Goal: Task Accomplishment & Management: Manage account settings

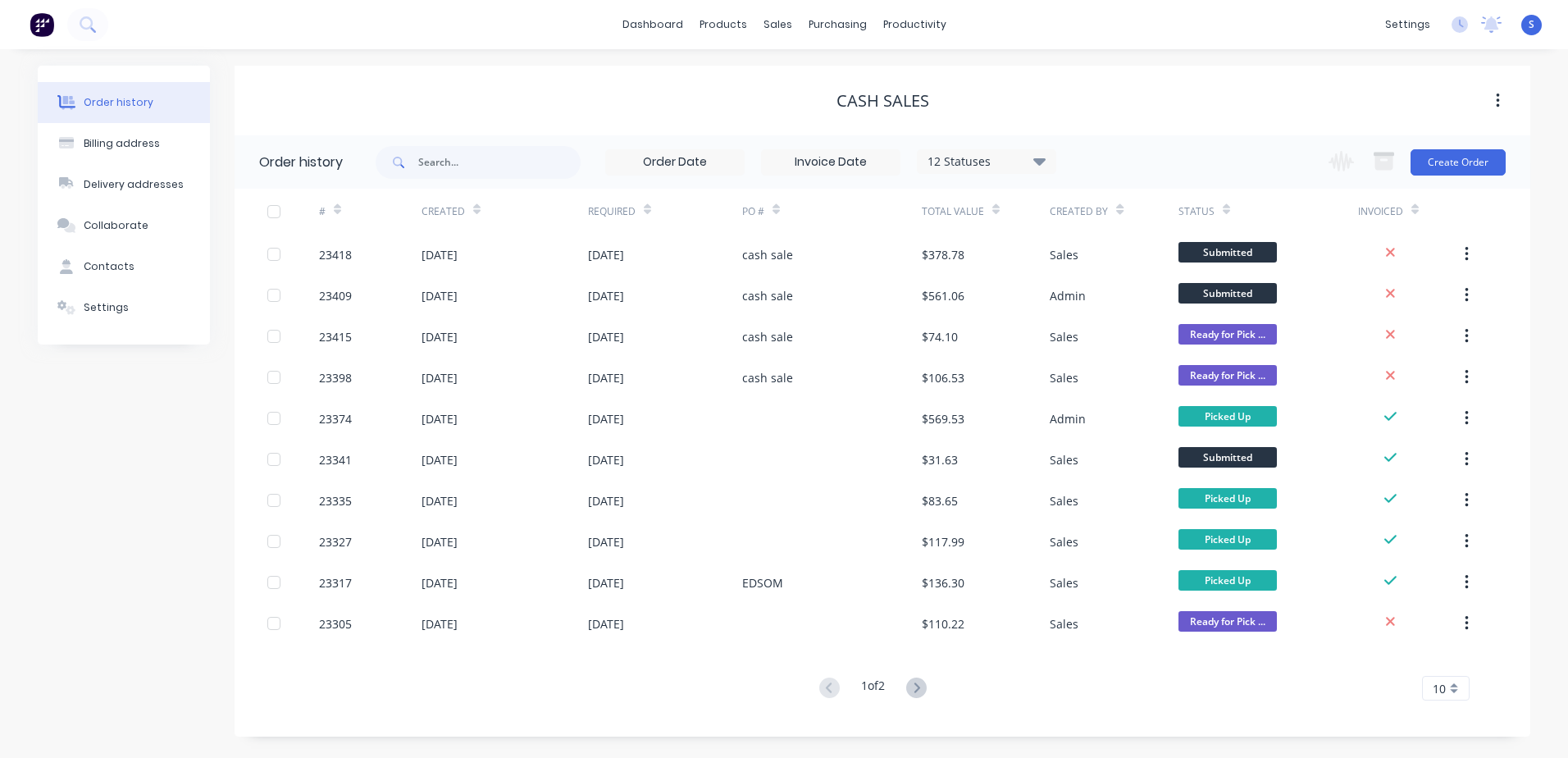
click at [338, 257] on div "23418" at bounding box center [336, 254] width 33 height 17
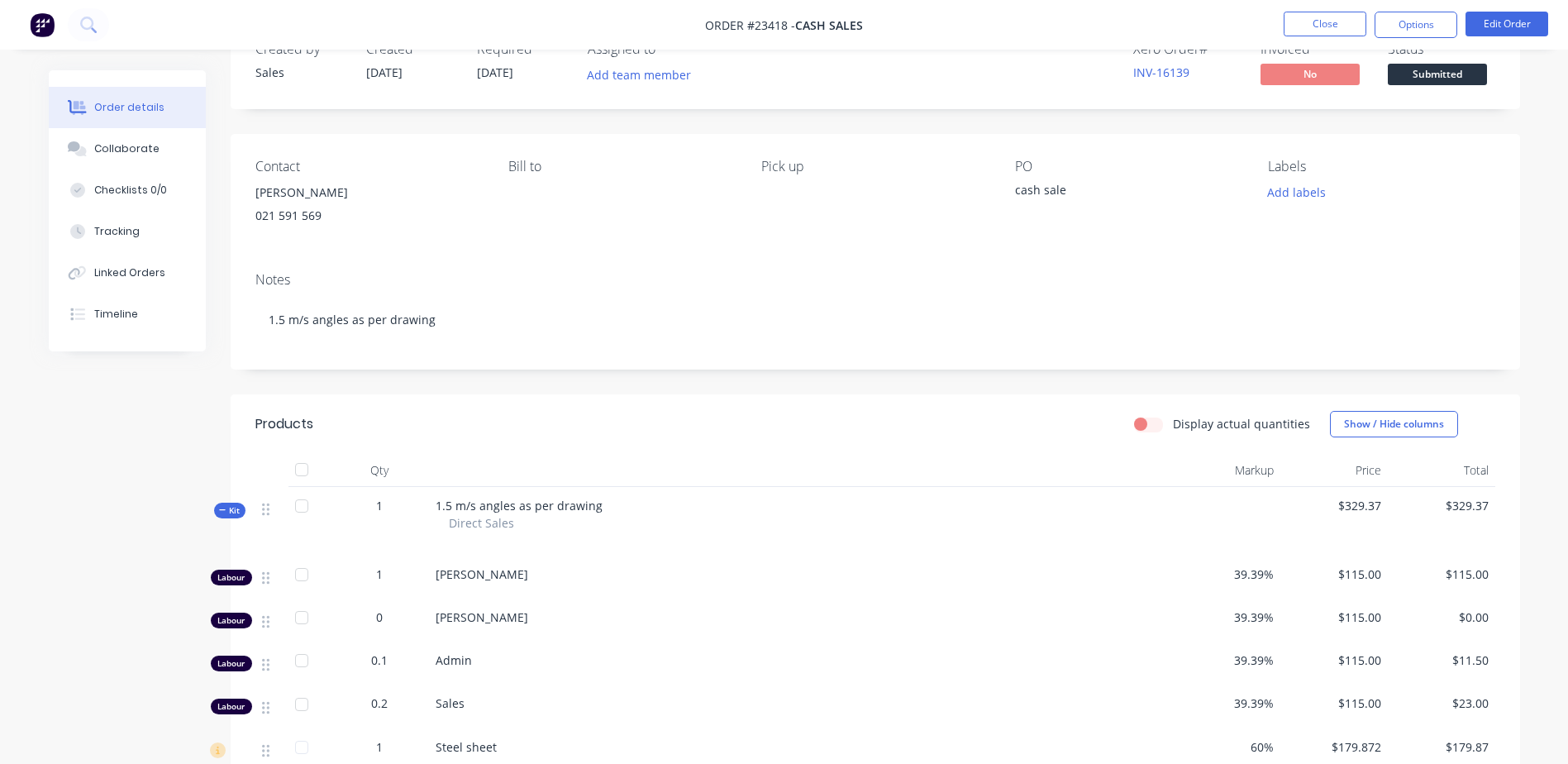
scroll to position [174, 0]
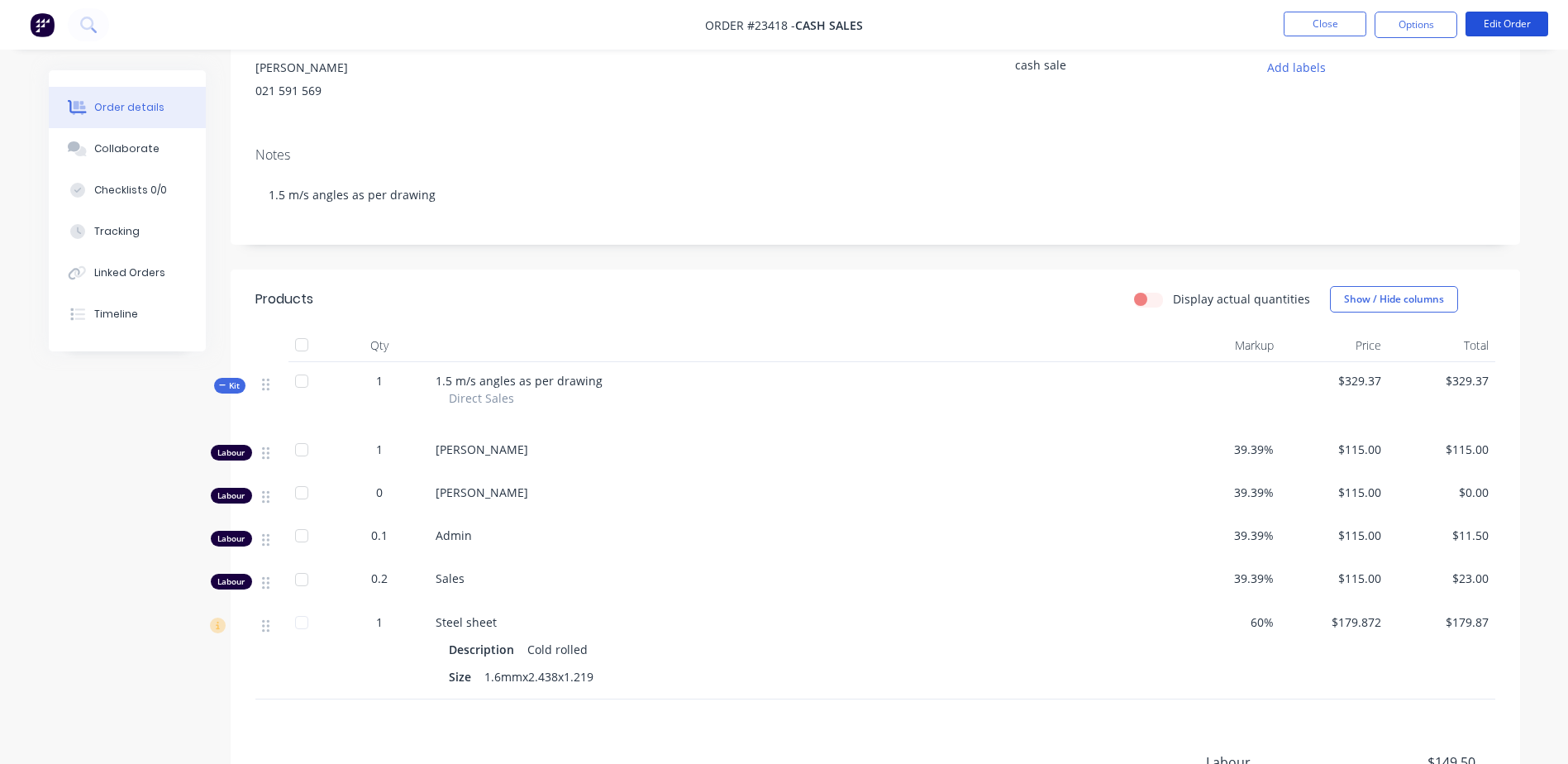
click at [1501, 25] on button "Edit Order" at bounding box center [1507, 24] width 82 height 25
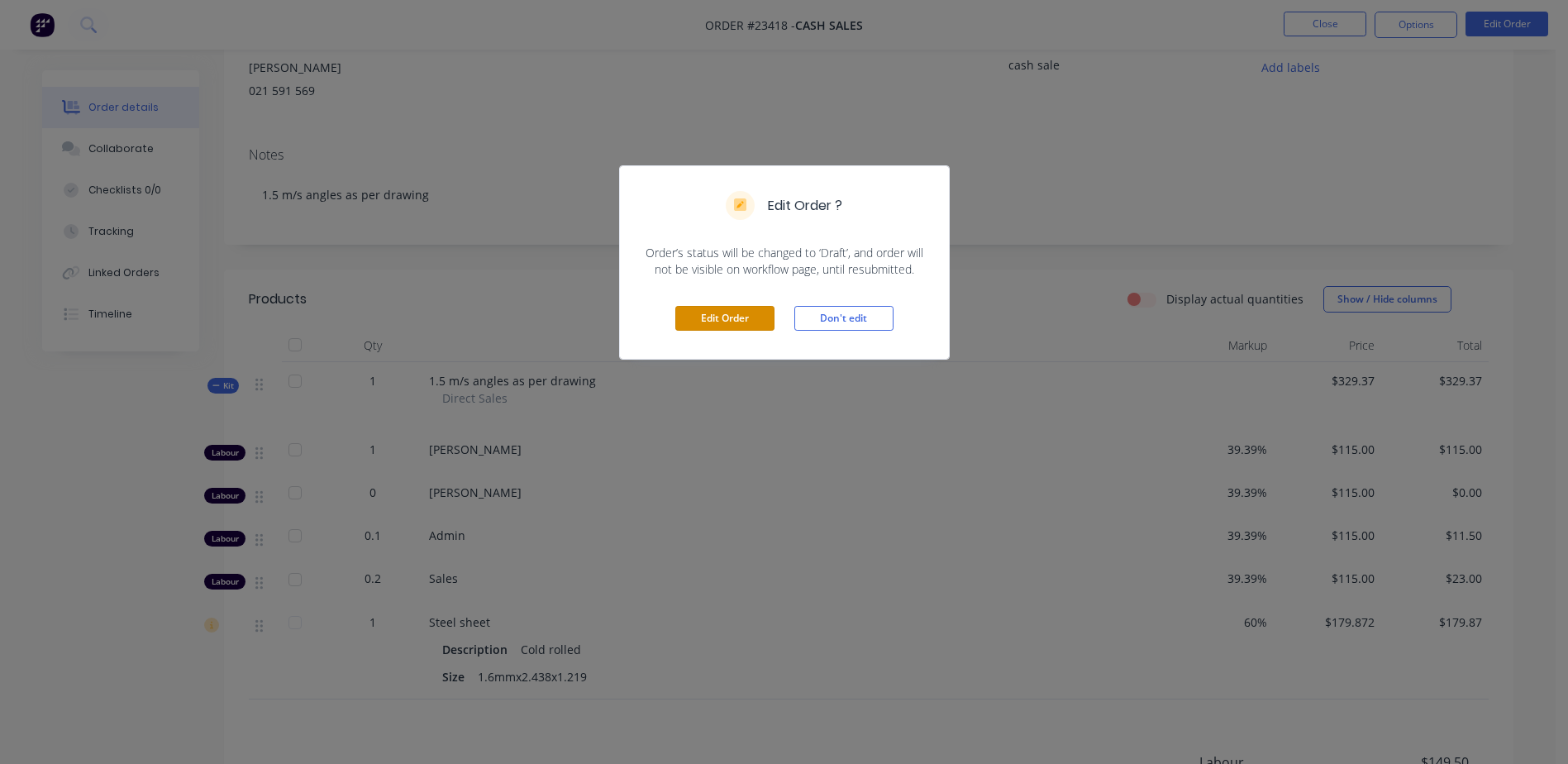
click at [733, 320] on button "Edit Order" at bounding box center [725, 317] width 99 height 25
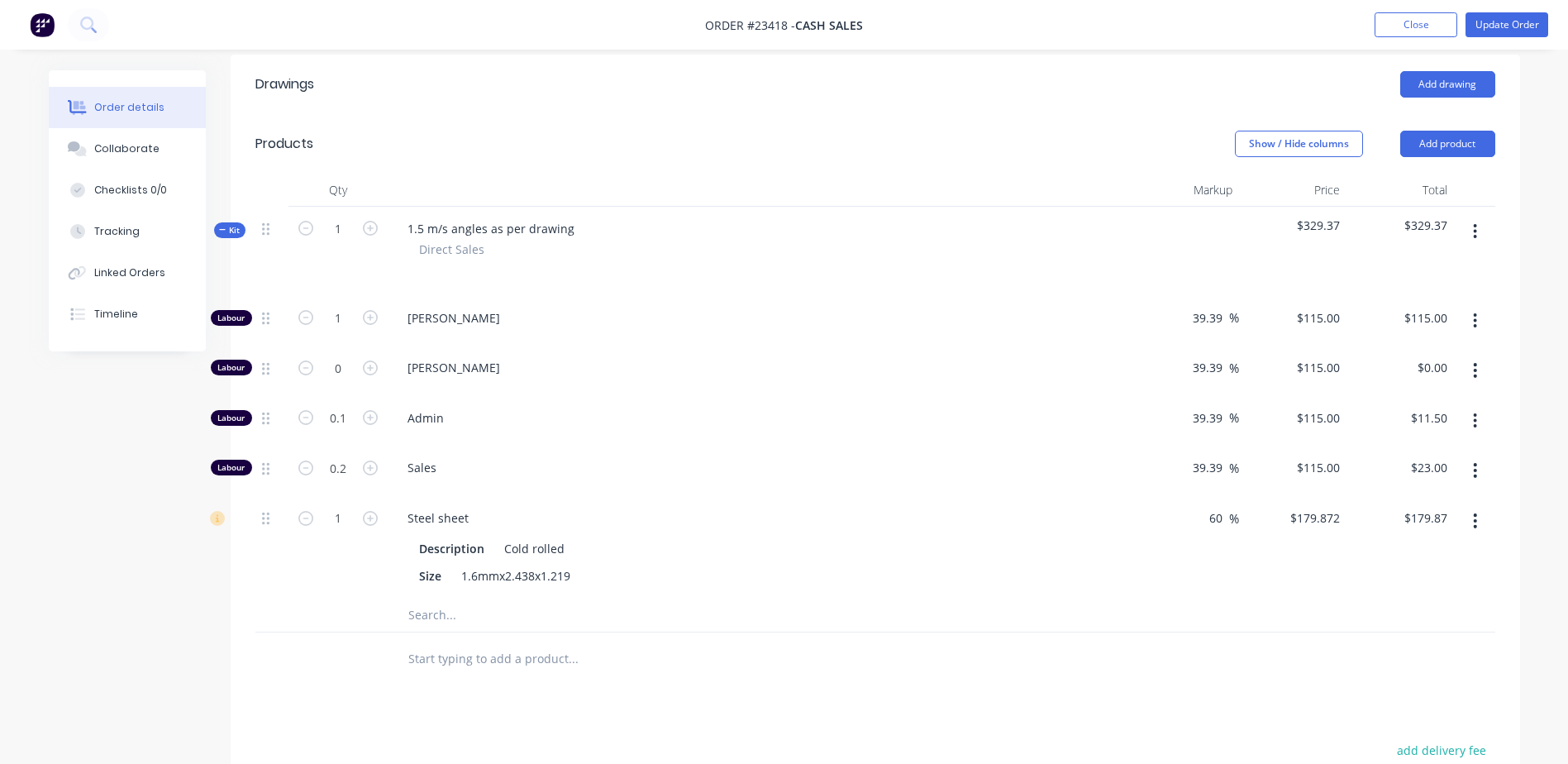
scroll to position [429, 0]
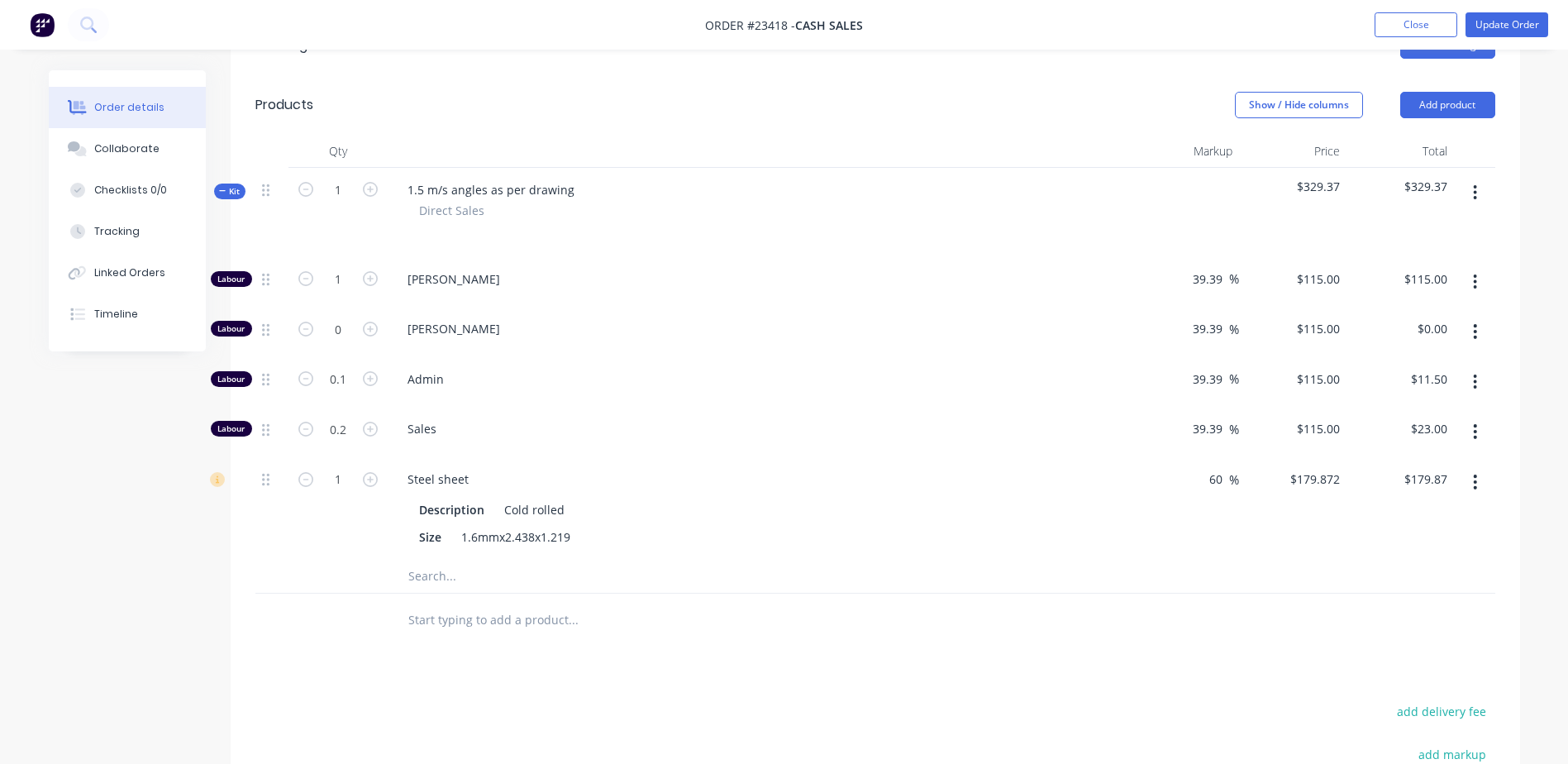
click at [371, 187] on icon "button" at bounding box center [371, 189] width 15 height 15
type input "2"
type input "$230.00"
type input "0.2"
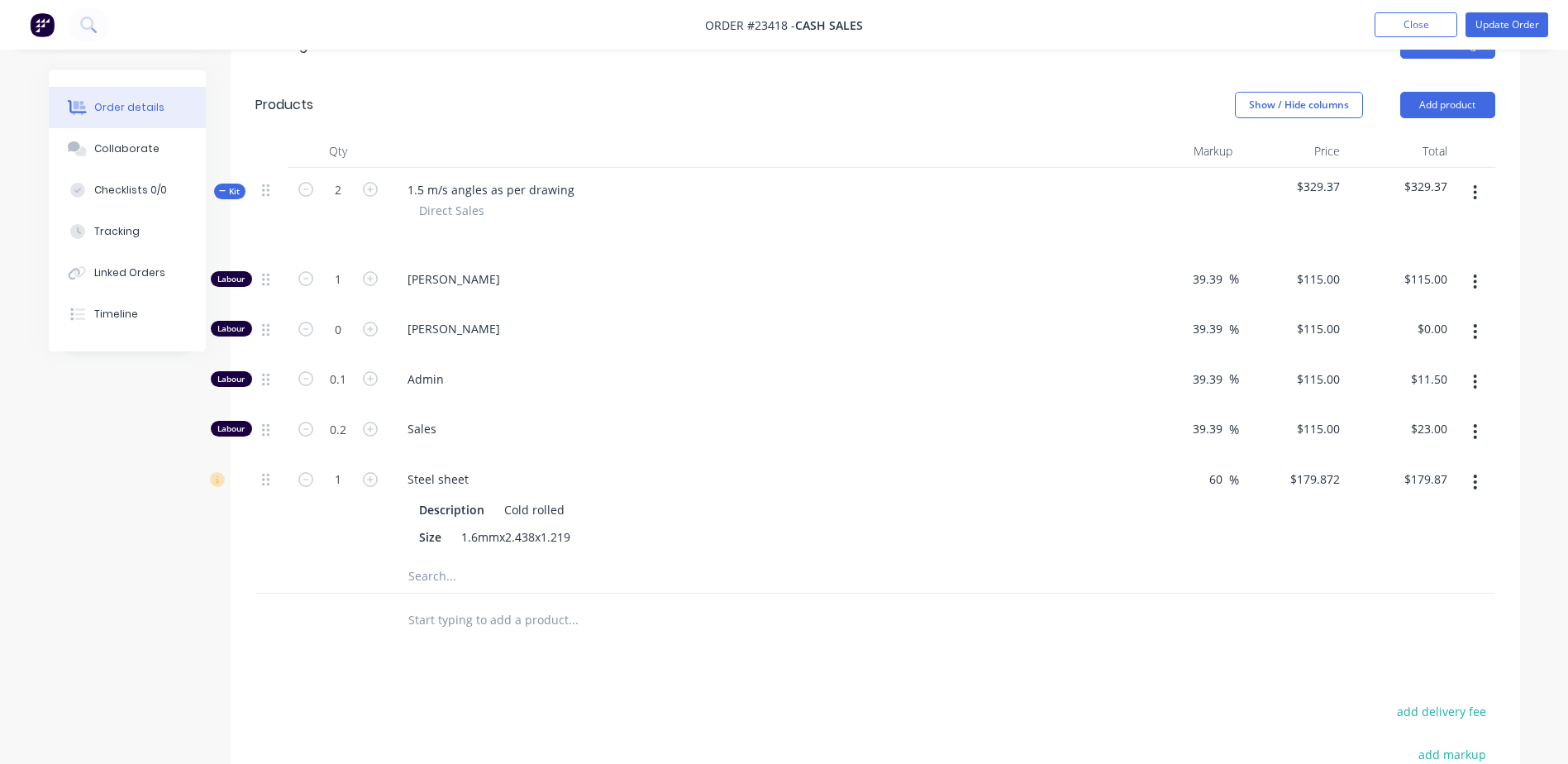
type input "$23.00"
type input "0.4"
type input "$46.00"
type input "2"
type input "$359.74"
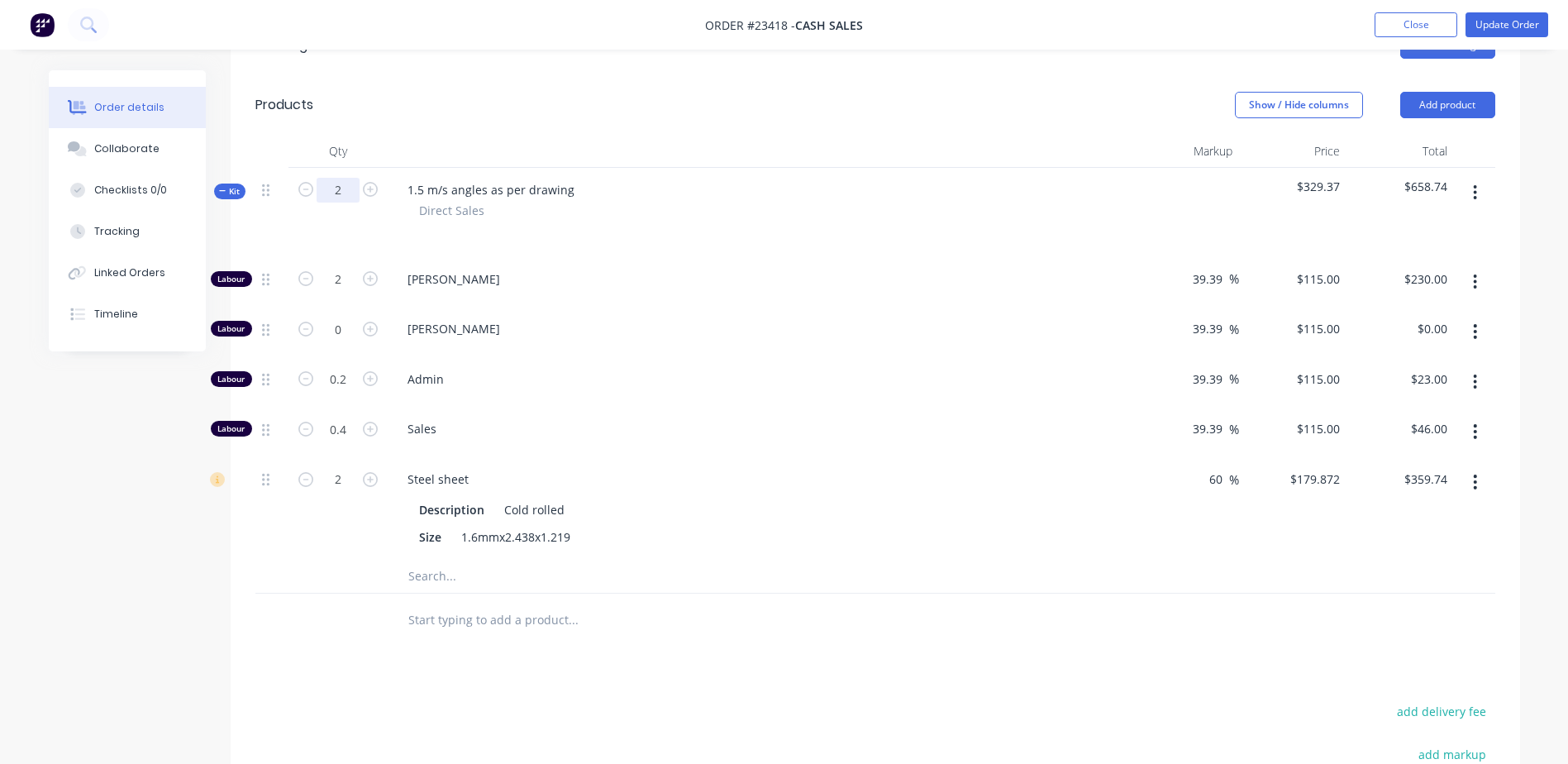
click at [352, 188] on input "2" at bounding box center [338, 189] width 43 height 25
type input "0.75"
type input "$86.25"
type input "0.075"
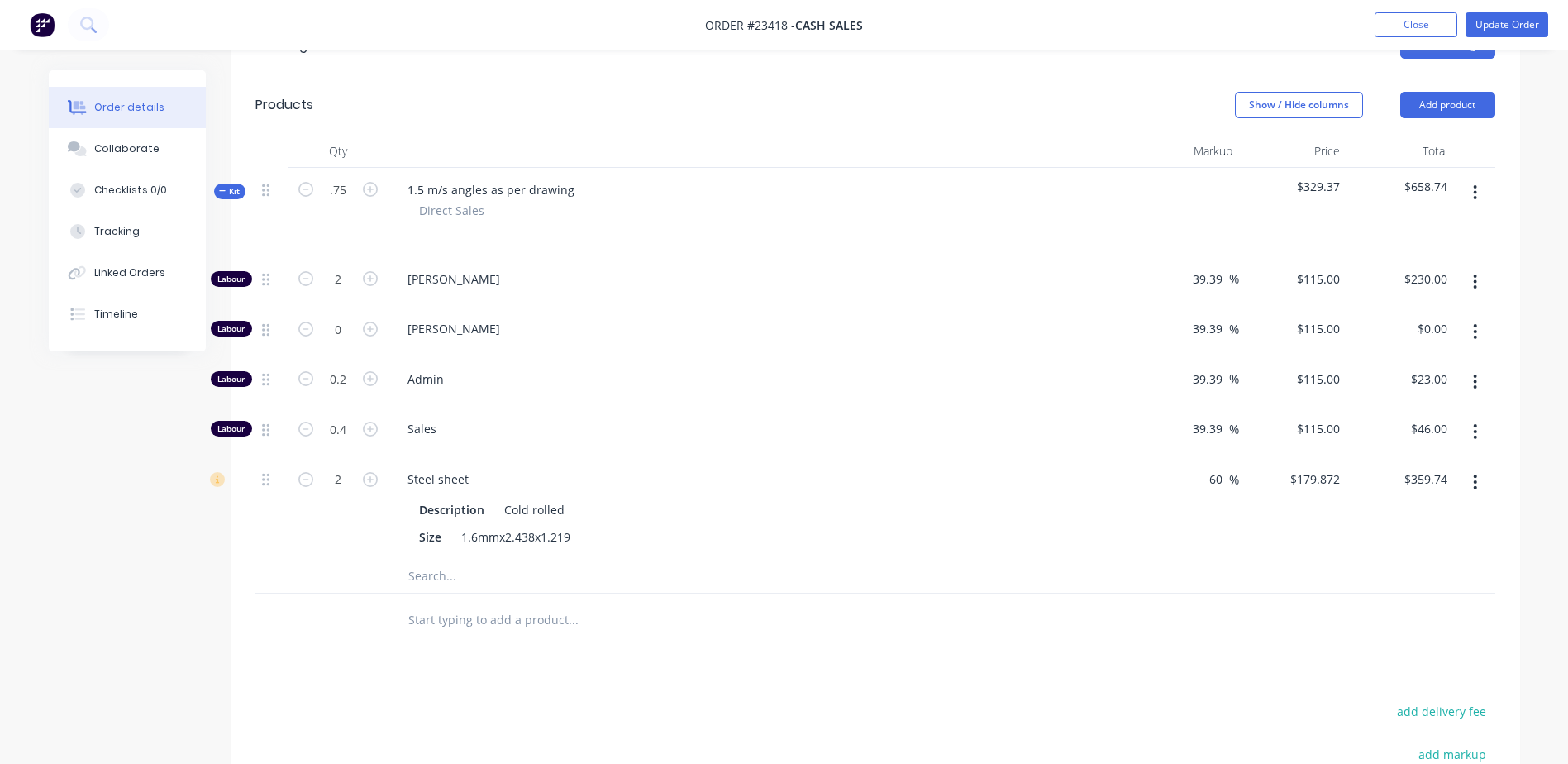
type input "$8.63"
type input "0.15"
type input "$17.25"
type input "0.75"
type input "$134.90"
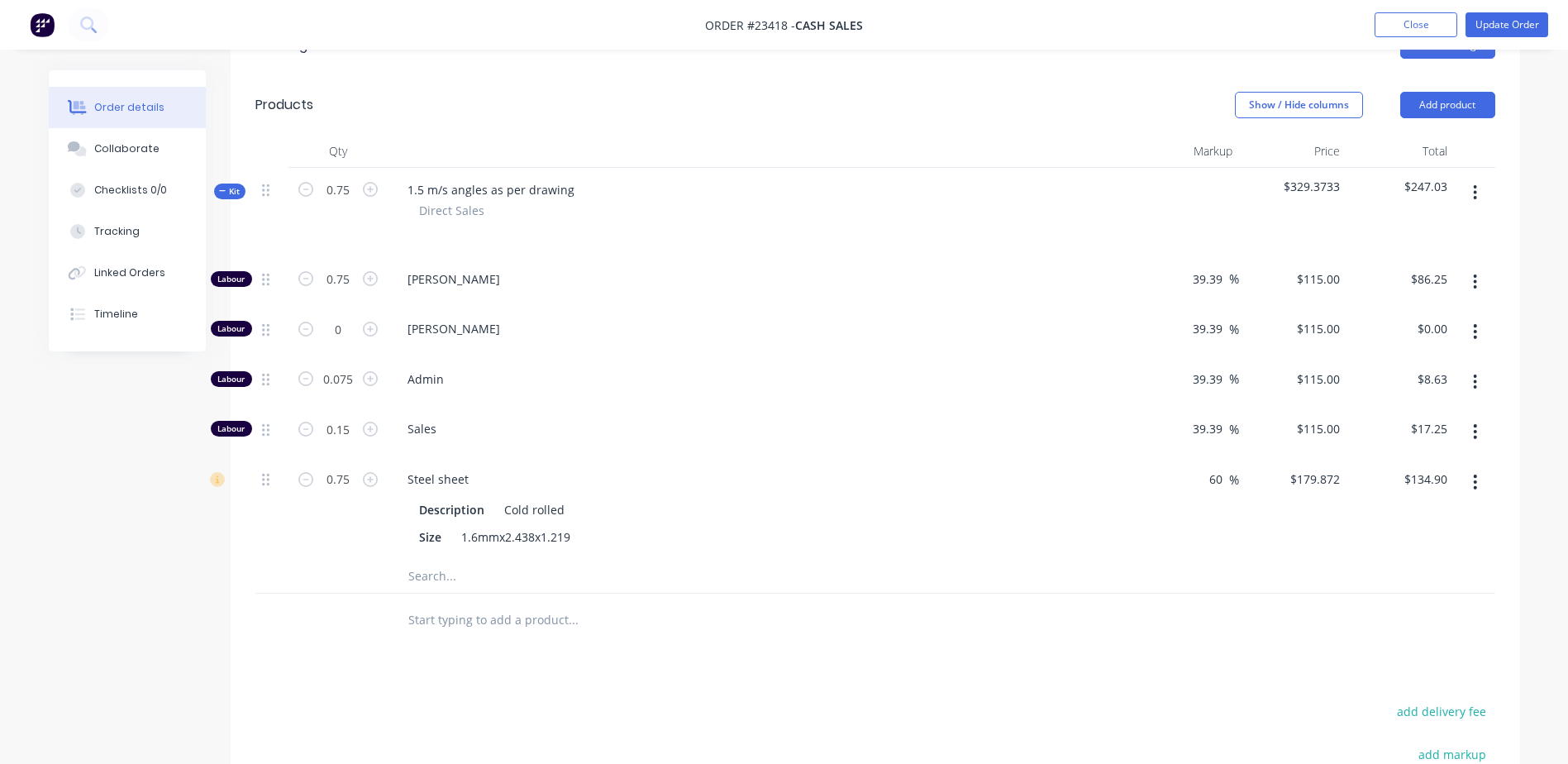
click at [706, 638] on div at bounding box center [685, 620] width 596 height 54
click at [352, 188] on input "0.75" at bounding box center [338, 189] width 43 height 25
type input "1"
type input "$115.00"
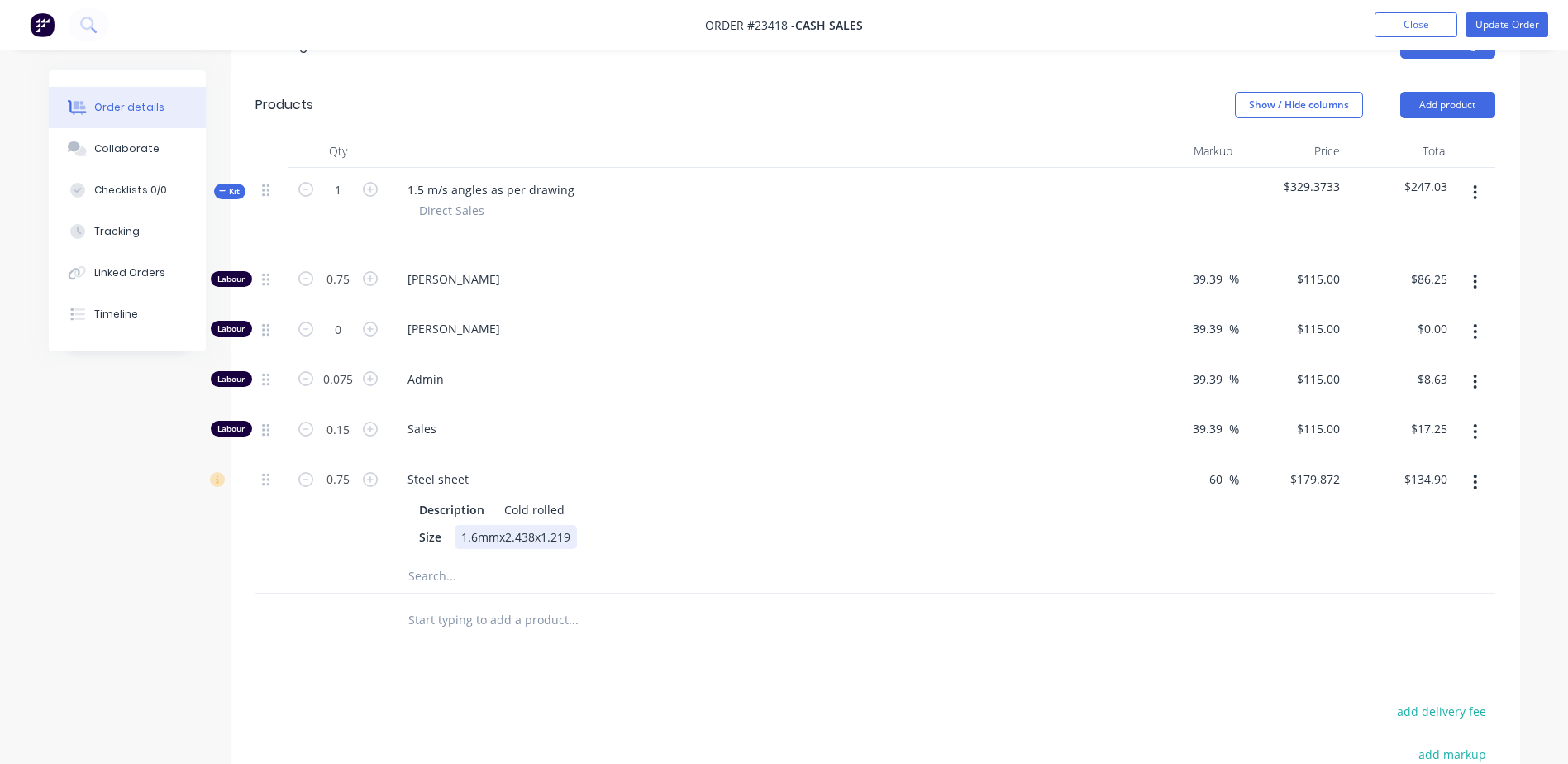
type input "0.1"
type input "$11.50"
type input "0.2"
type input "$23.00"
type input "1"
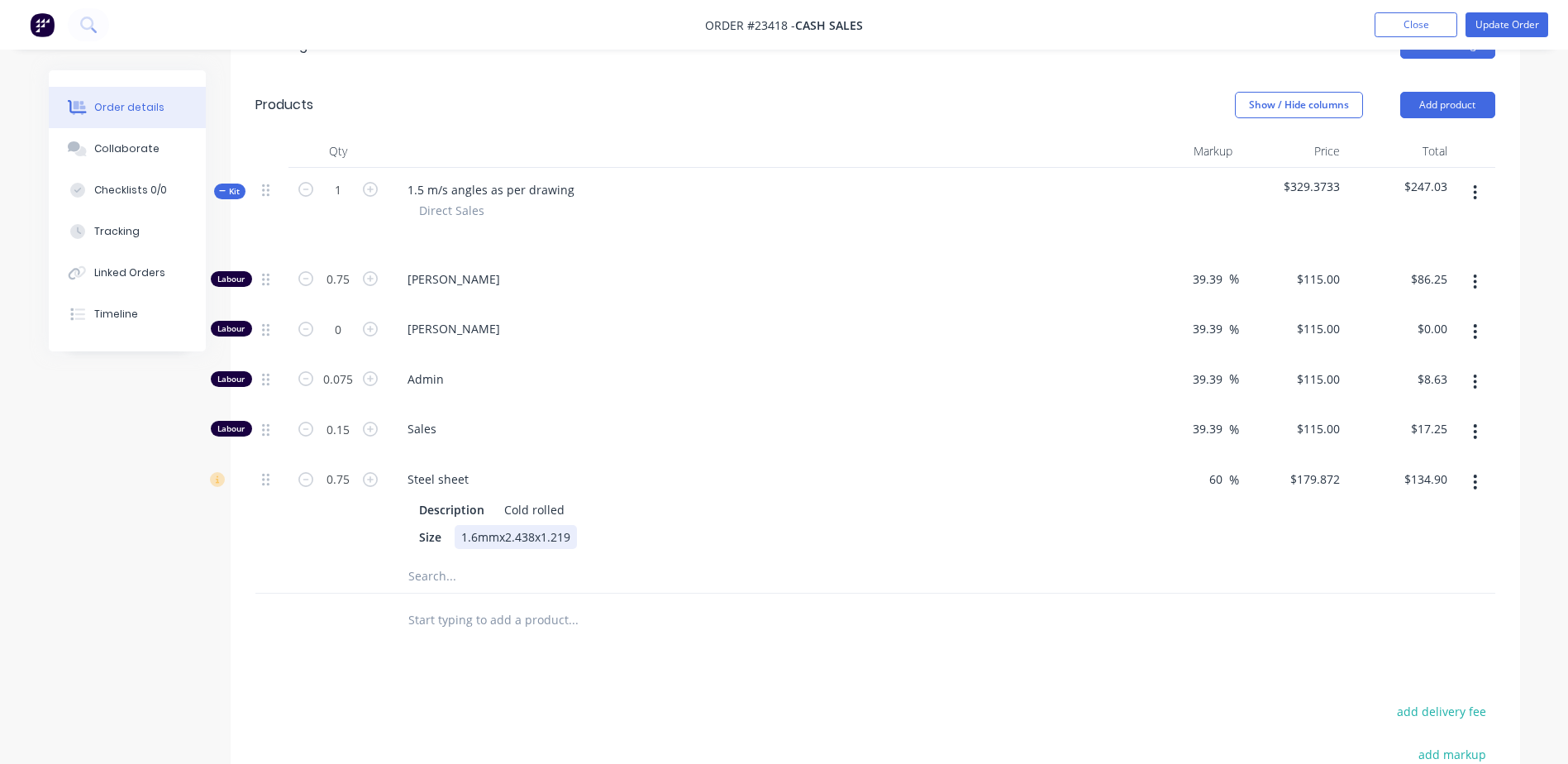
type input "$179.87"
click at [661, 545] on div "Size 1.6mmx2.438x1.219" at bounding box center [757, 537] width 688 height 24
click at [348, 277] on input "1" at bounding box center [338, 279] width 43 height 25
click at [800, 606] on div at bounding box center [642, 620] width 496 height 33
drag, startPoint x: 351, startPoint y: 479, endPoint x: 365, endPoint y: 486, distance: 15.7
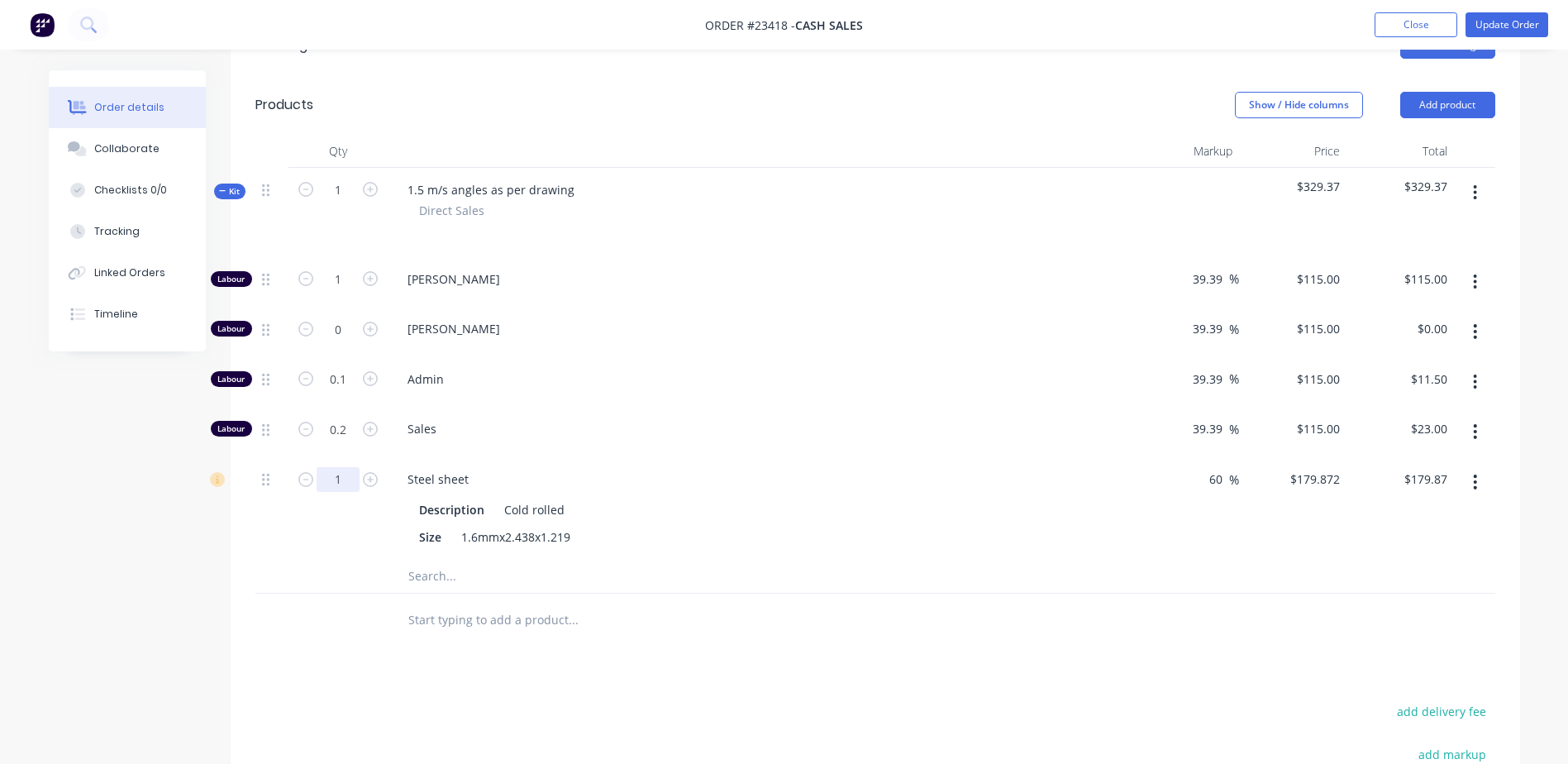
click at [351, 292] on input "1" at bounding box center [338, 279] width 43 height 25
type input "0.75"
type input "$134.90"
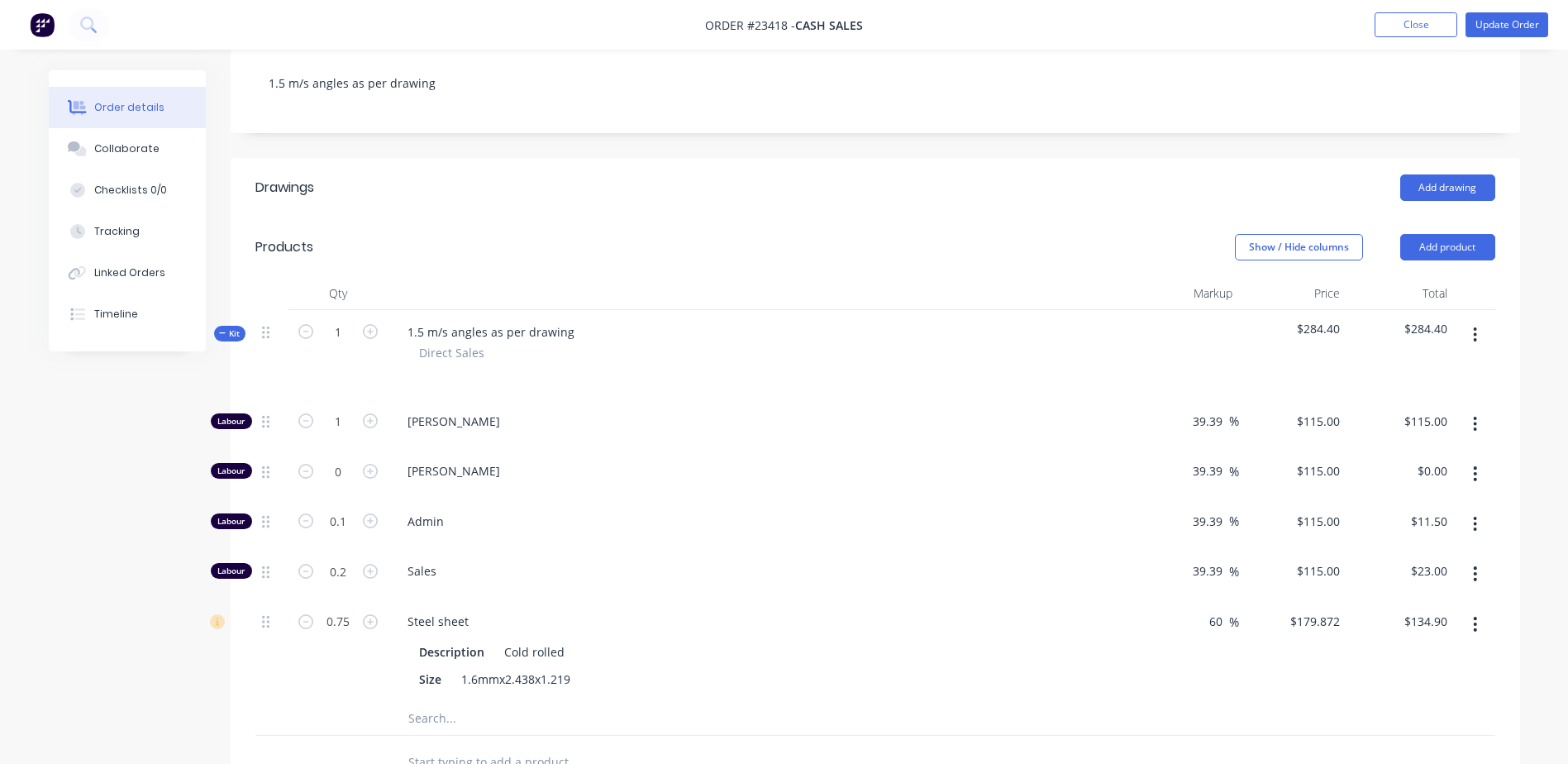
scroll to position [286, 0]
drag, startPoint x: 1222, startPoint y: 626, endPoint x: 1202, endPoint y: 626, distance: 20.0
click at [1202, 626] on div "60 60 %" at bounding box center [1220, 622] width 38 height 24
type input "65"
type input "$185.493"
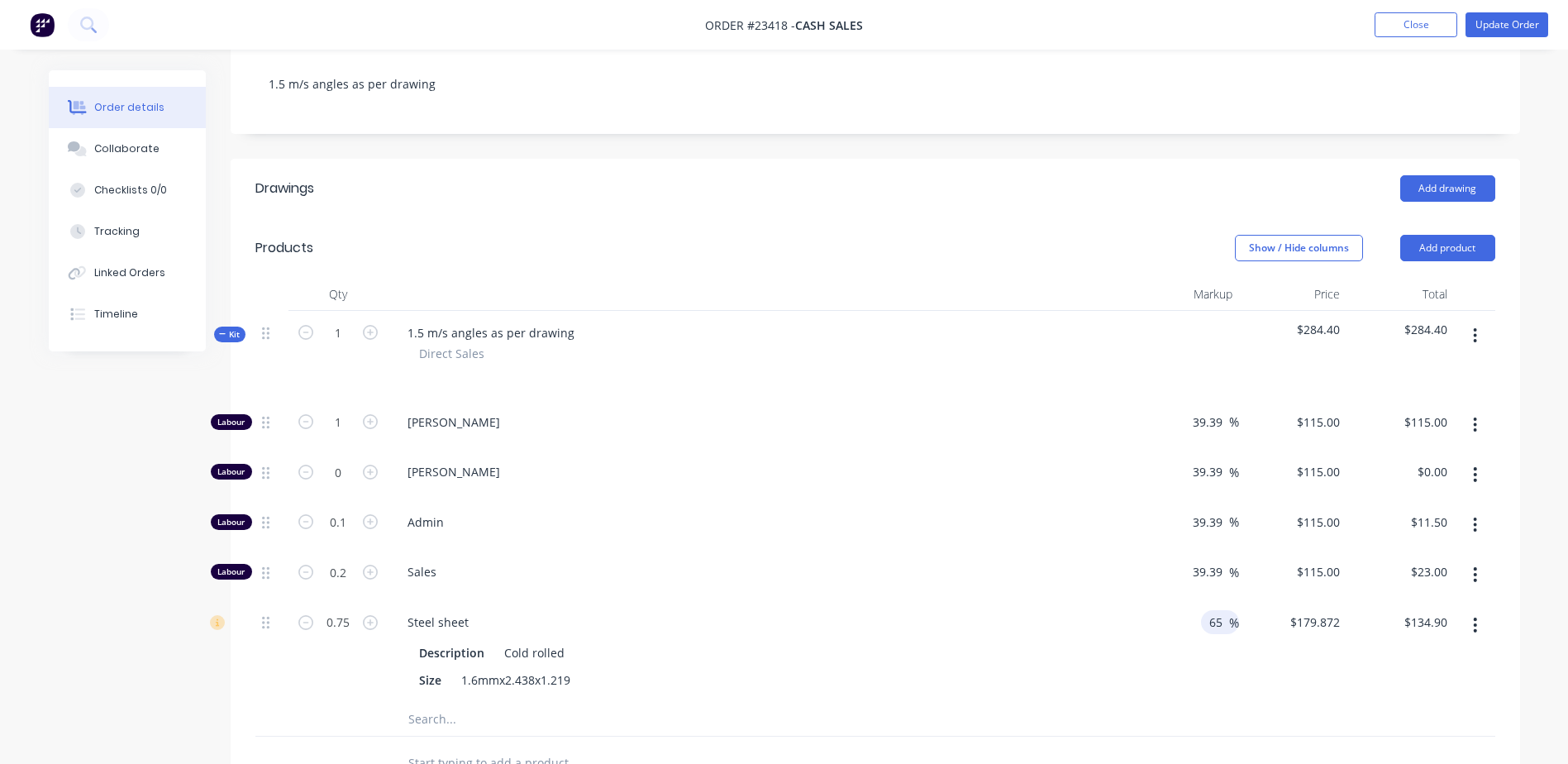
type input "$139.12"
click at [1156, 713] on div at bounding box center [875, 719] width 1240 height 34
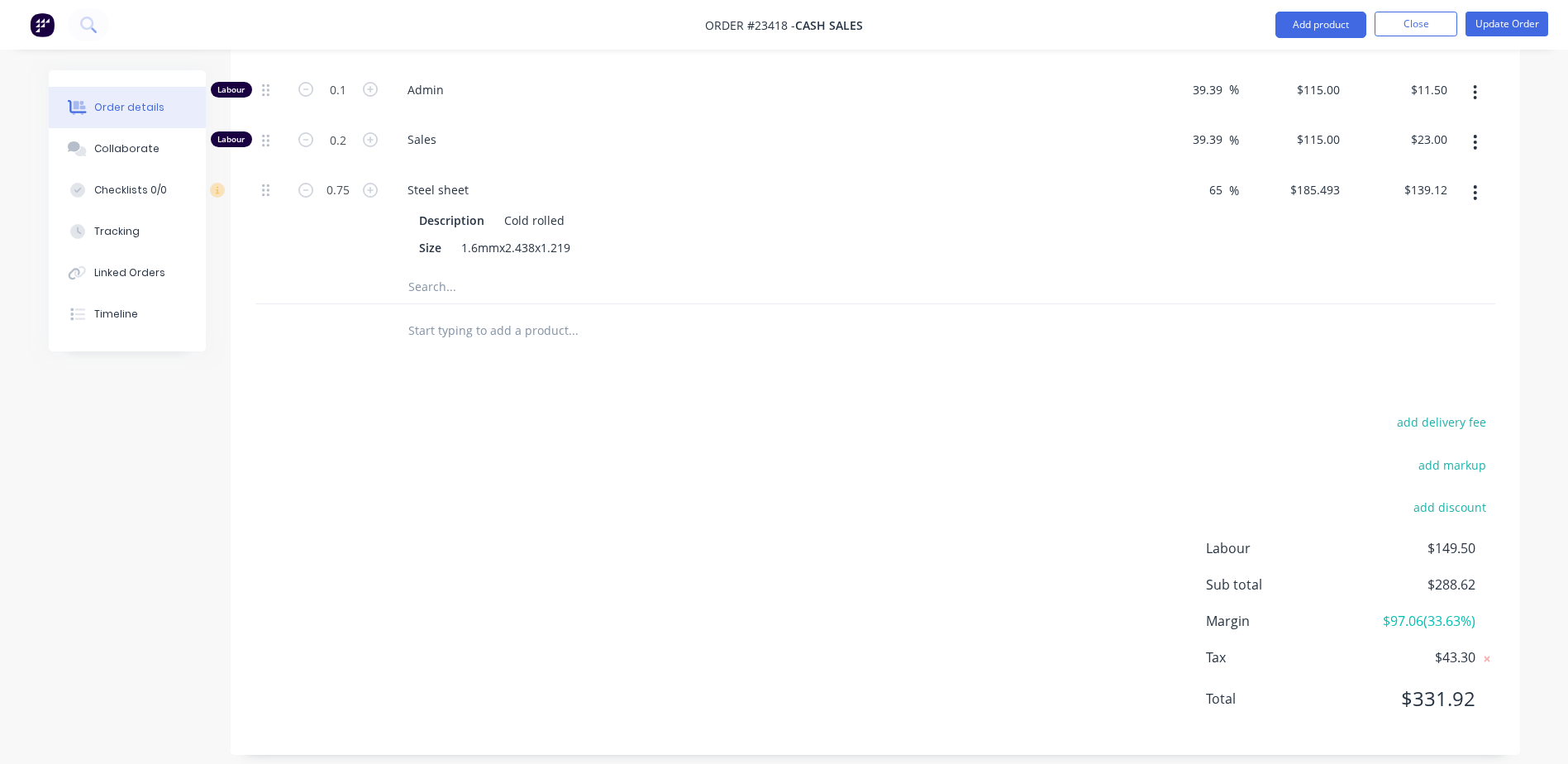
scroll to position [456, 0]
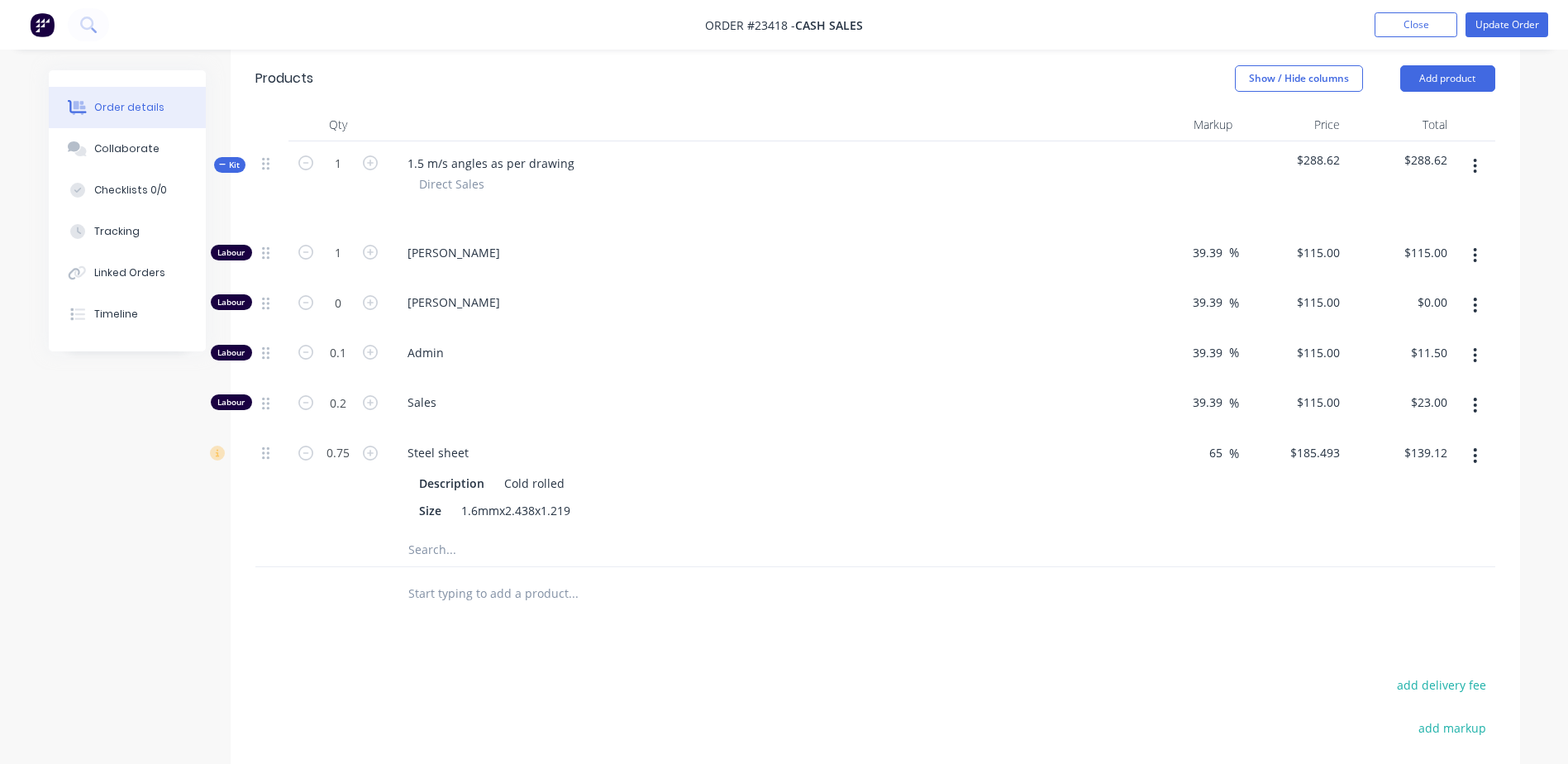
click at [1227, 457] on input "65" at bounding box center [1218, 453] width 21 height 24
type input "6"
type input "75"
type input "$196.735"
type input "$147.55"
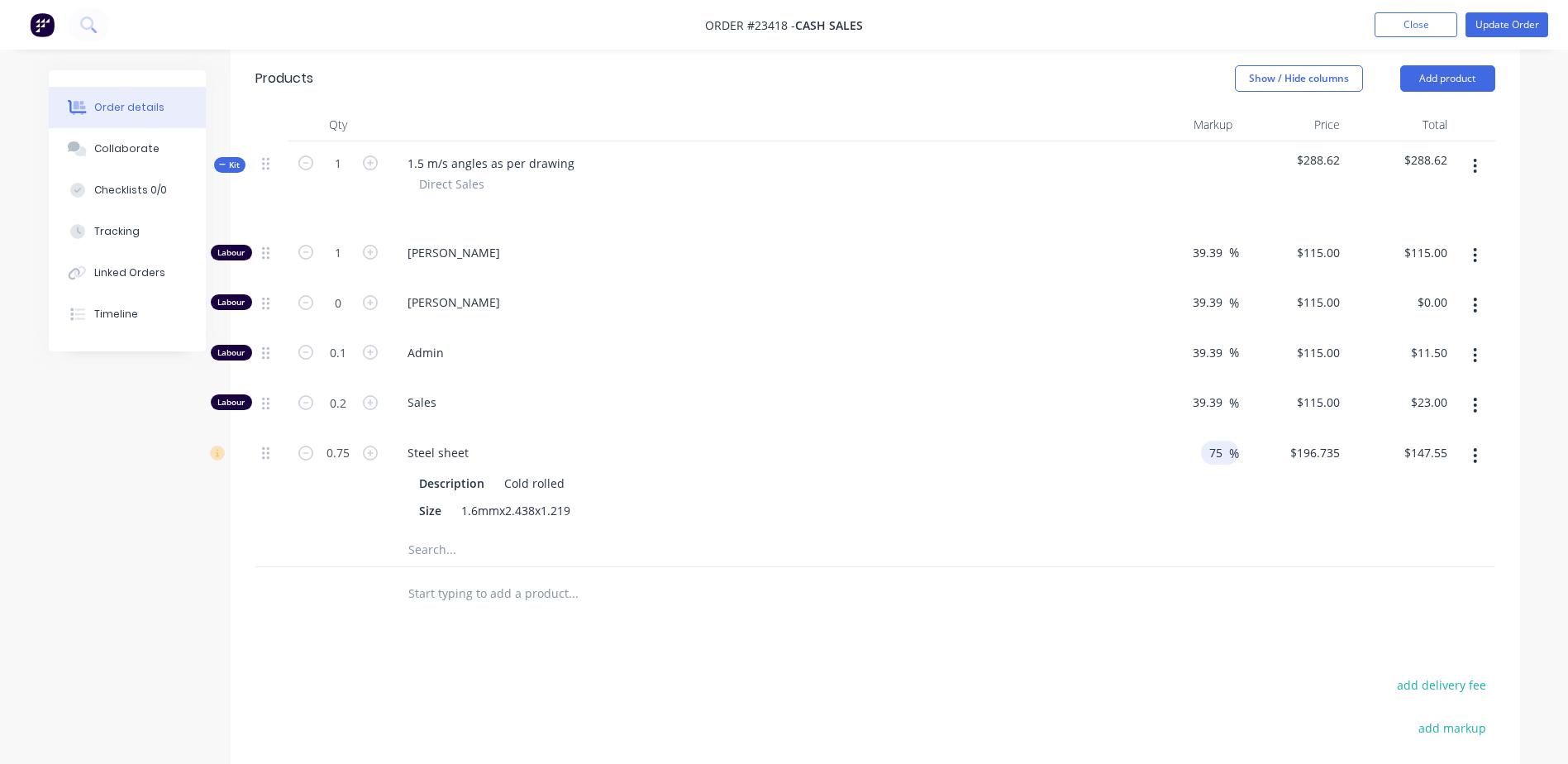
click at [1177, 673] on div "Drawings Add drawing Products Show / Hide columns Add product Qty Markup Price …" at bounding box center [875, 503] width 1290 height 1029
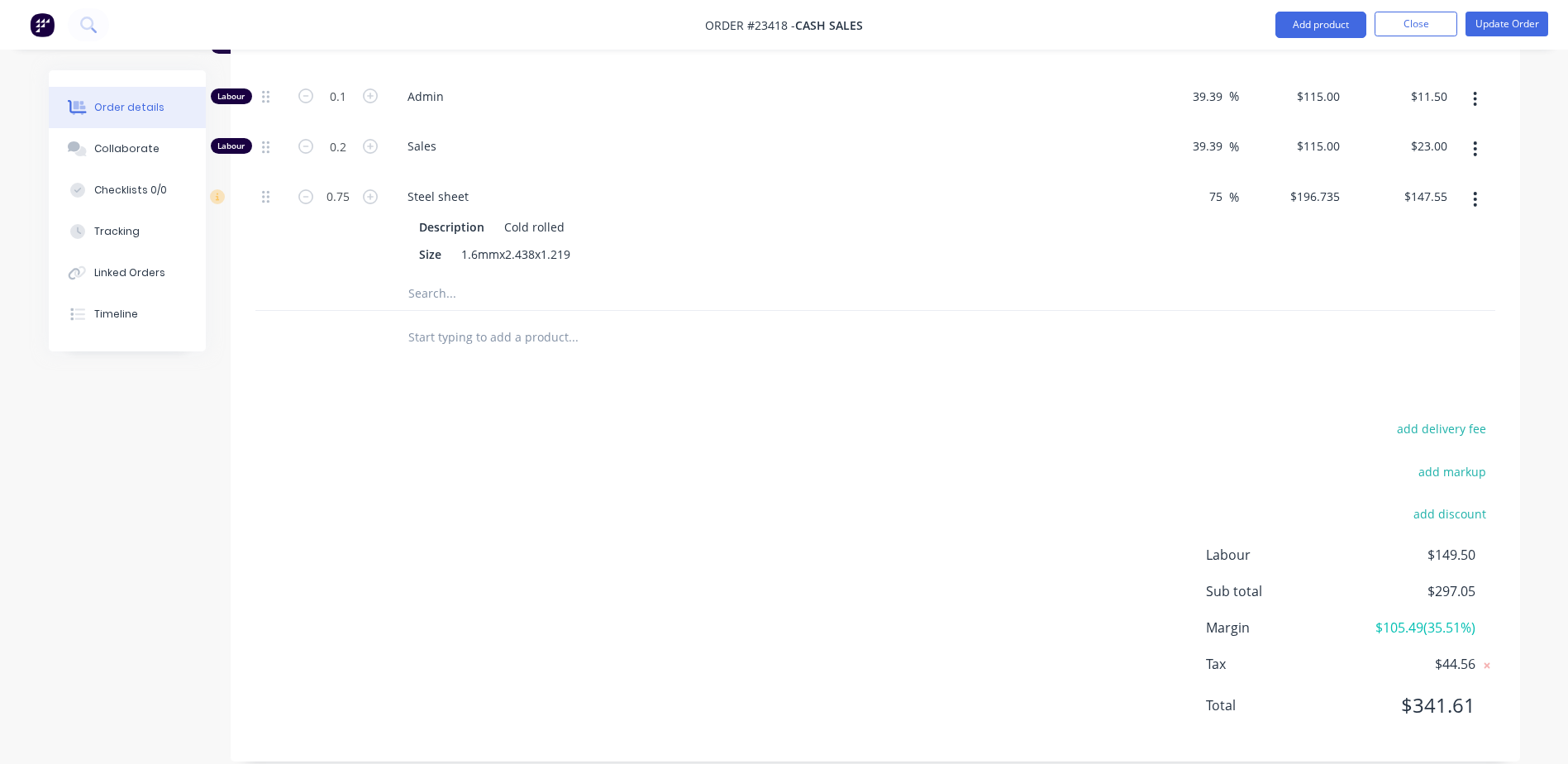
scroll to position [113, 0]
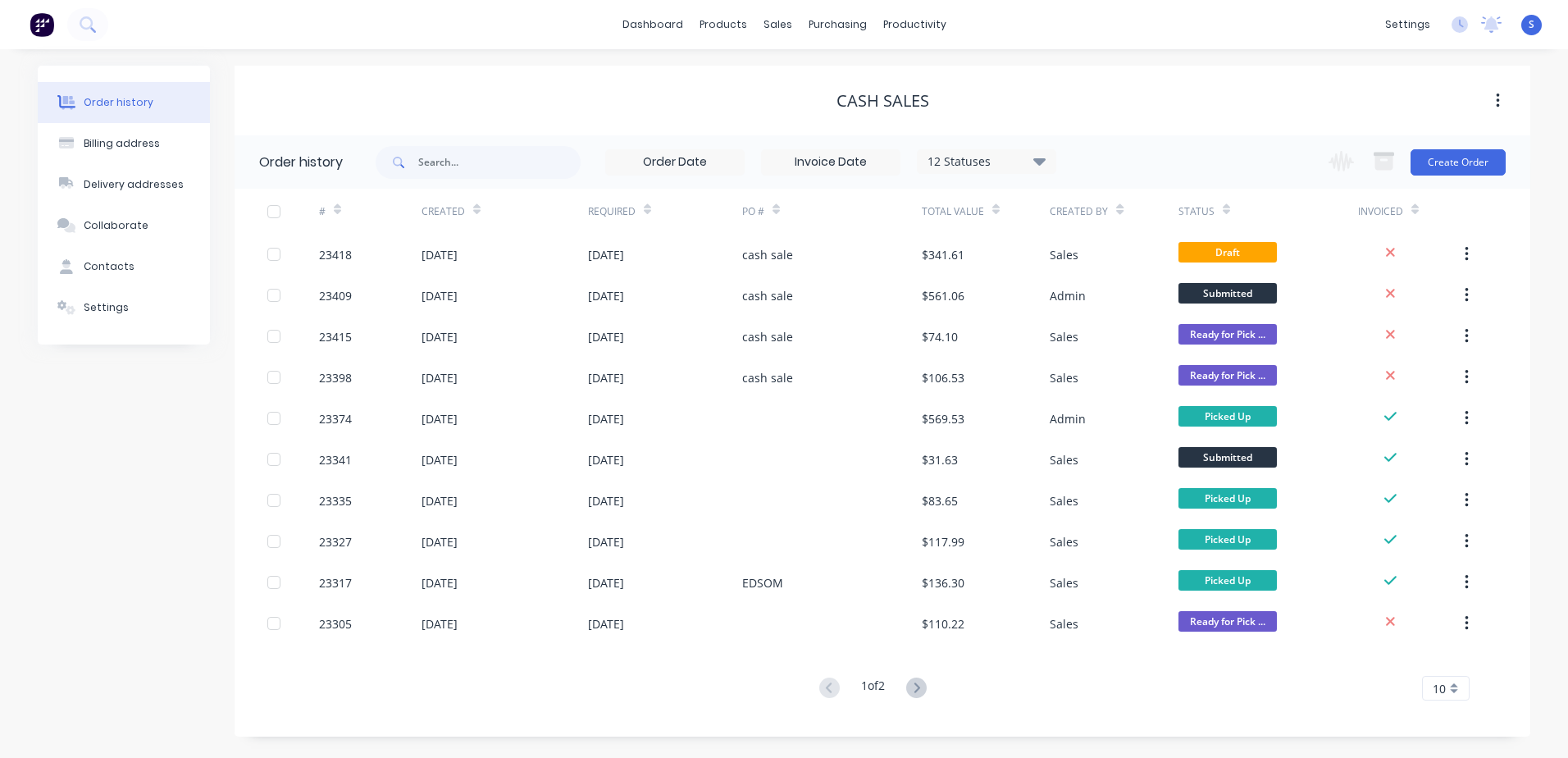
click at [456, 258] on div "[DATE]" at bounding box center [440, 254] width 36 height 17
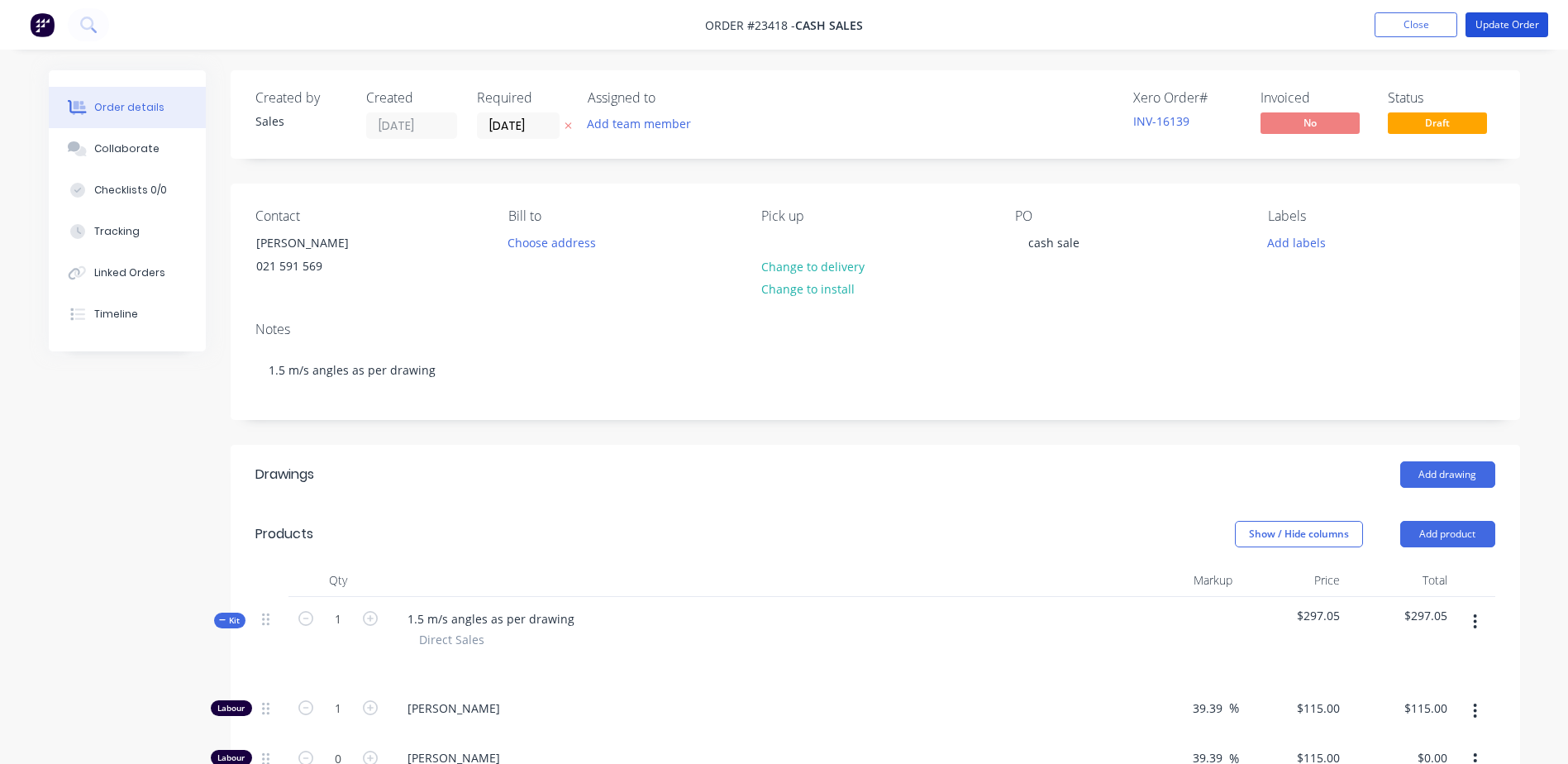
click at [1496, 27] on button "Update Order" at bounding box center [1507, 25] width 82 height 25
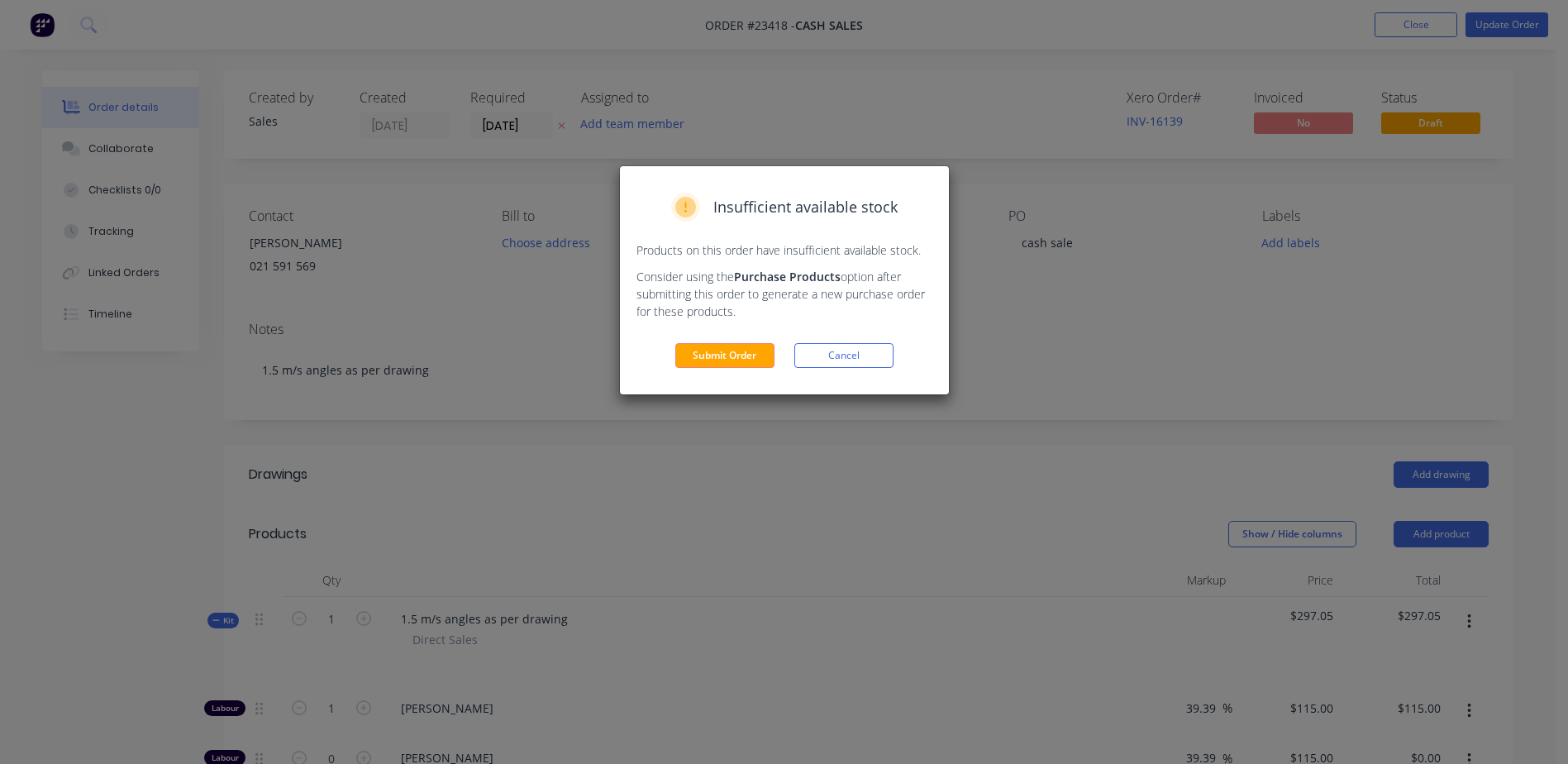
click at [1485, 210] on div "Insufficient available stock Products on this order have insufficient available…" at bounding box center [784, 382] width 1568 height 764
click at [726, 344] on button "Submit Order" at bounding box center [725, 355] width 99 height 25
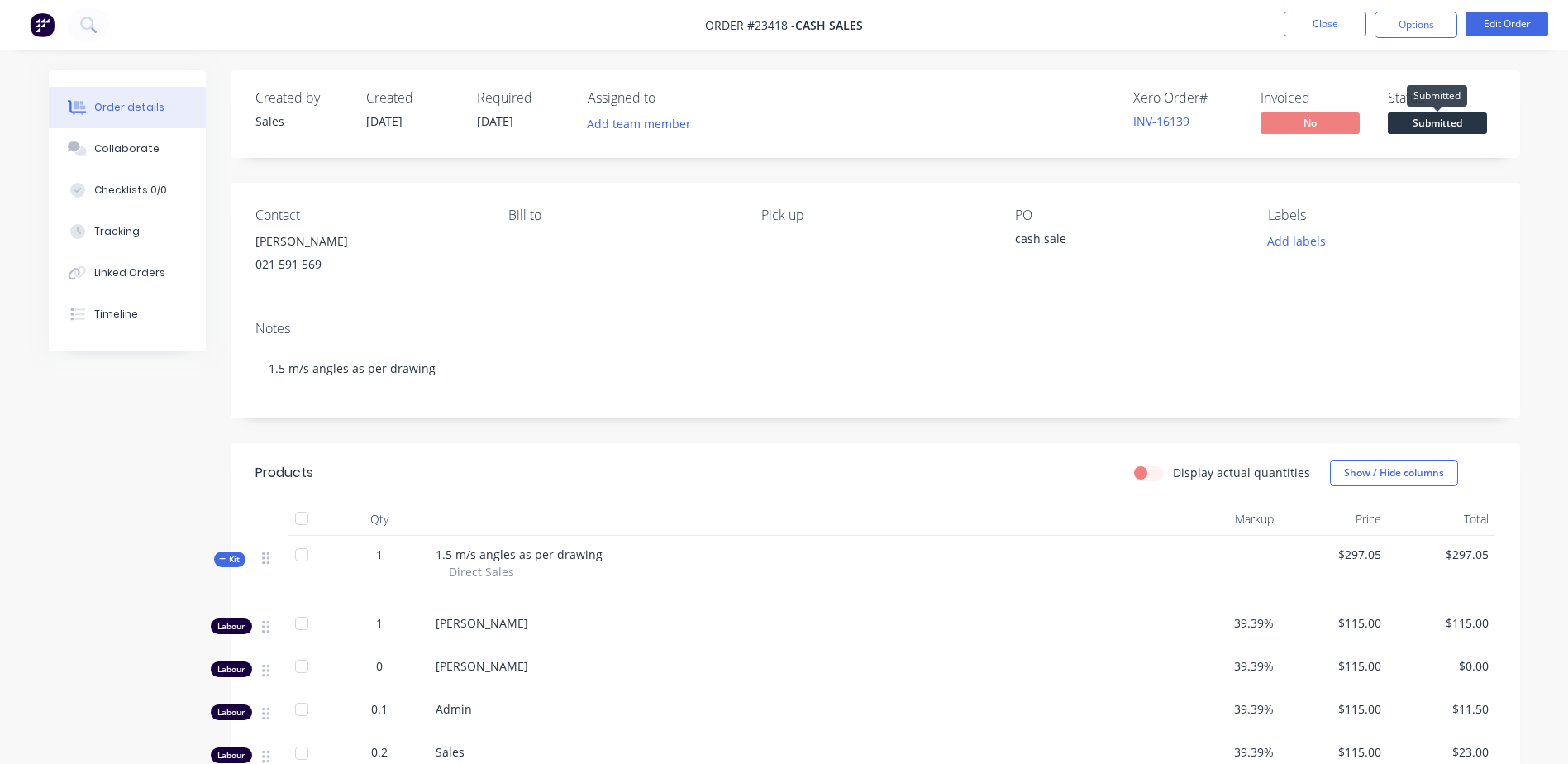
click at [1432, 119] on span "Submitted" at bounding box center [1437, 123] width 99 height 21
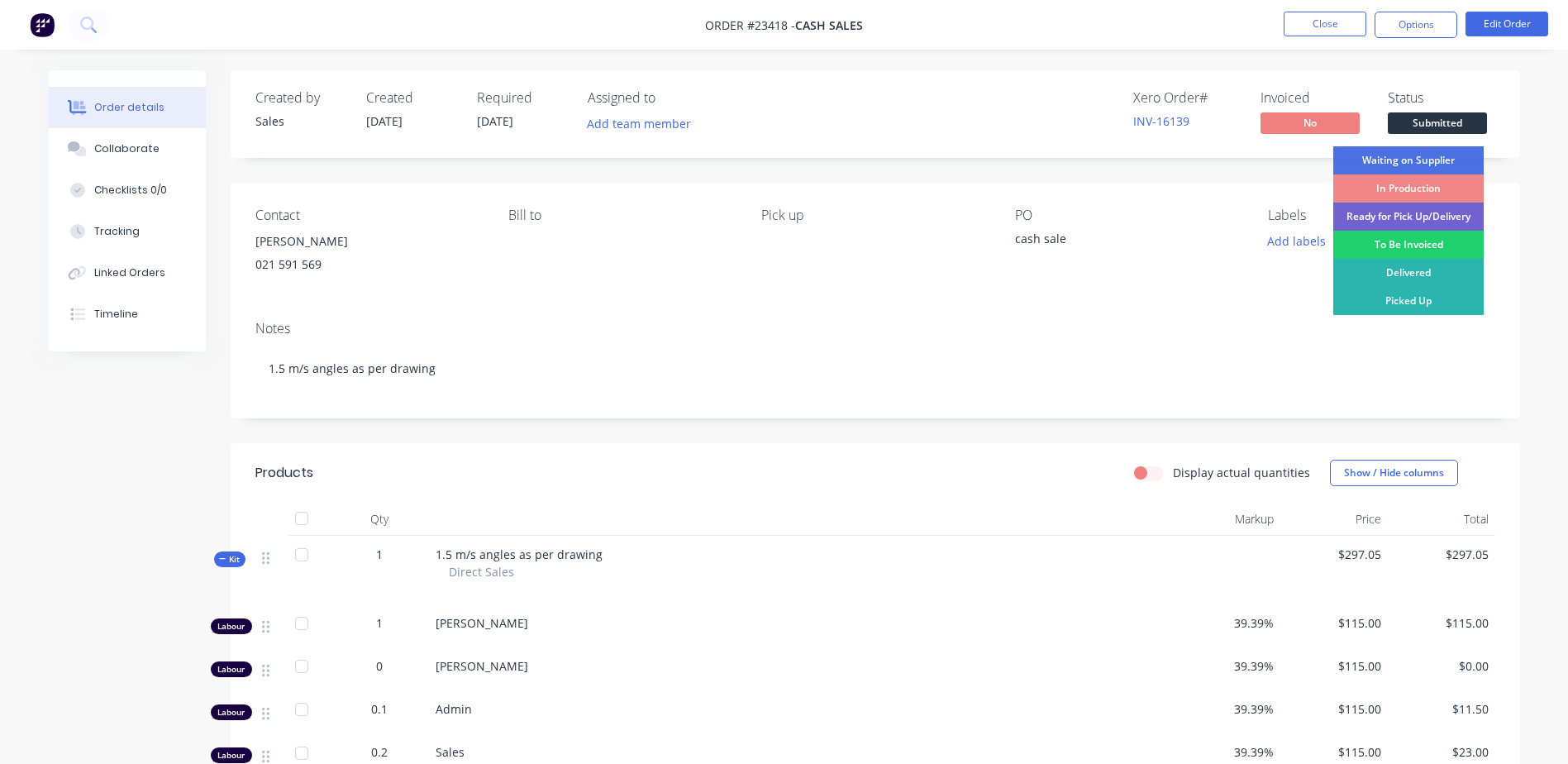
click at [1384, 214] on div "Ready for Pick Up/Delivery" at bounding box center [1409, 216] width 150 height 28
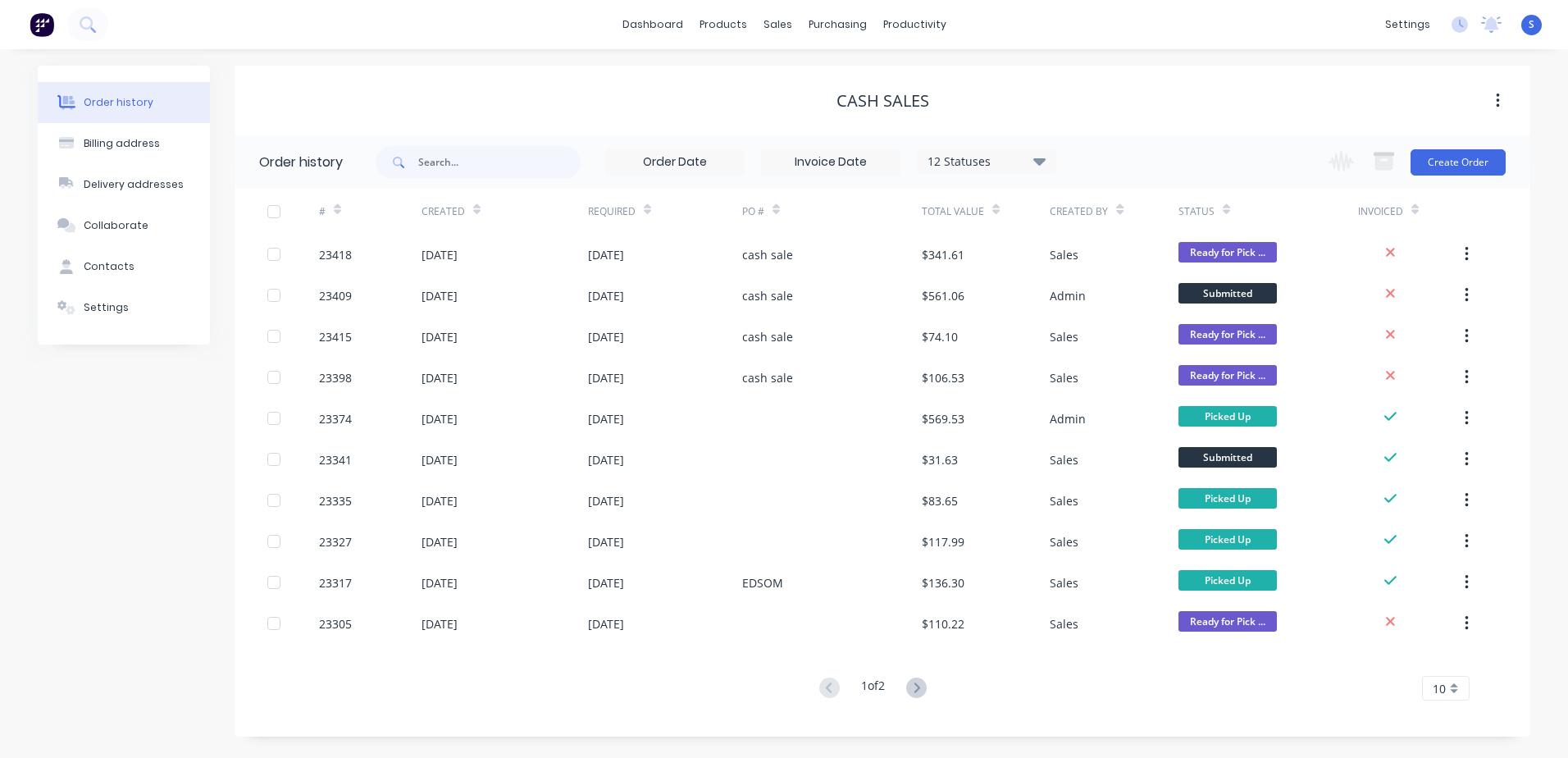
click at [434, 417] on div "[DATE]" at bounding box center [440, 418] width 36 height 17
click at [919, 681] on icon at bounding box center [916, 688] width 21 height 21
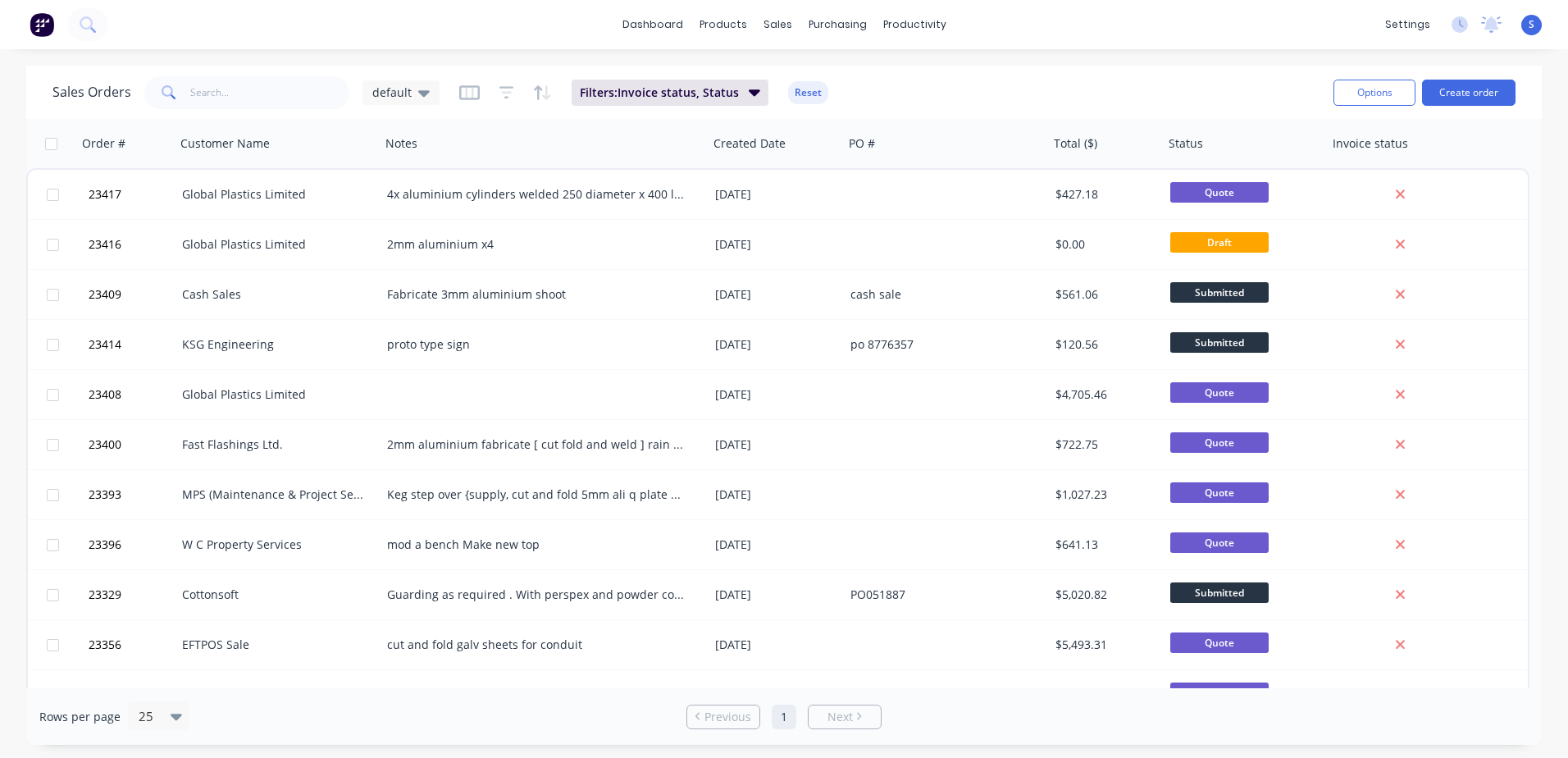
click at [291, 240] on div "Global Plastics Limited" at bounding box center [273, 244] width 182 height 16
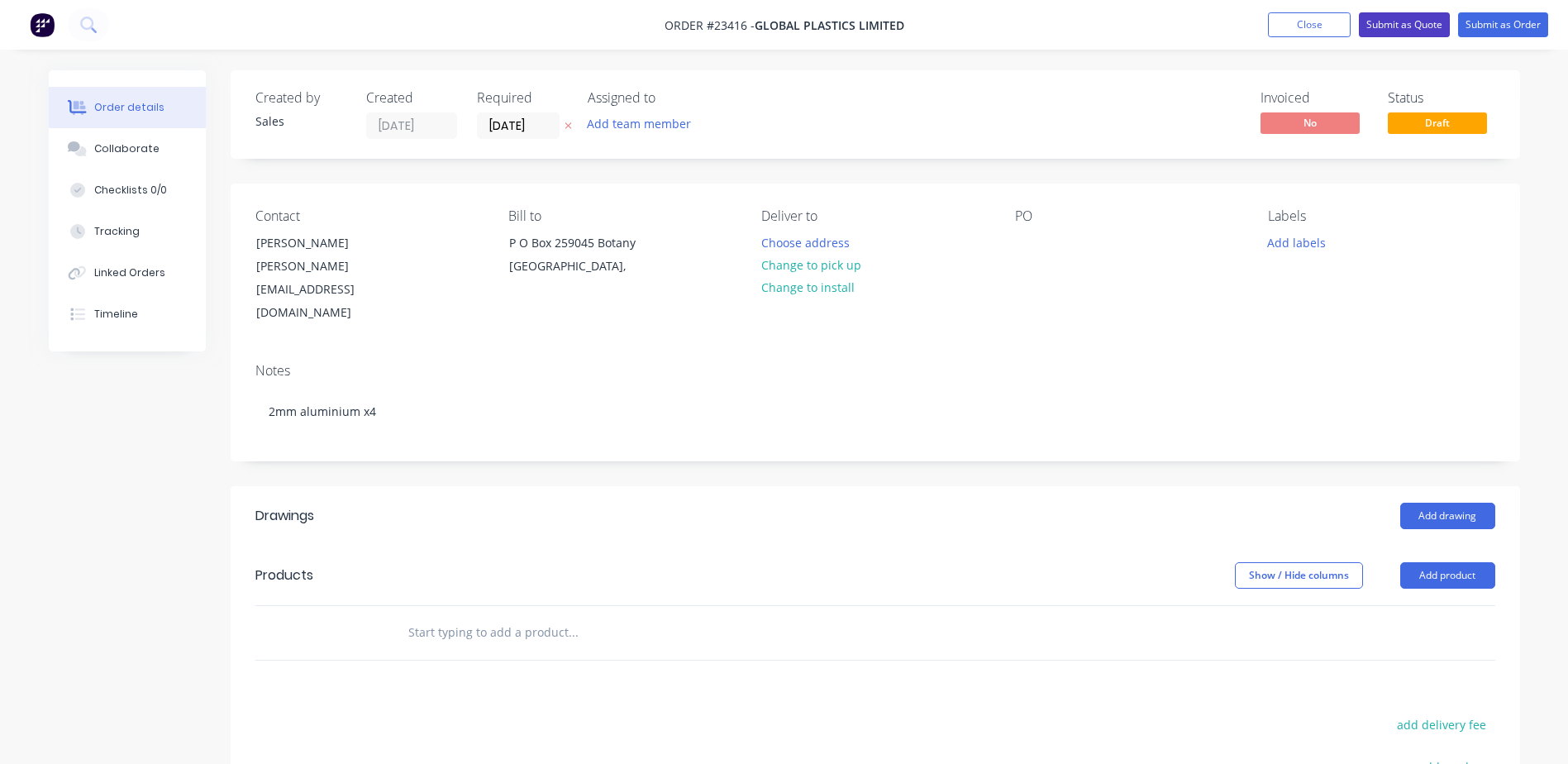
click at [1402, 23] on button "Submit as Quote" at bounding box center [1404, 25] width 91 height 25
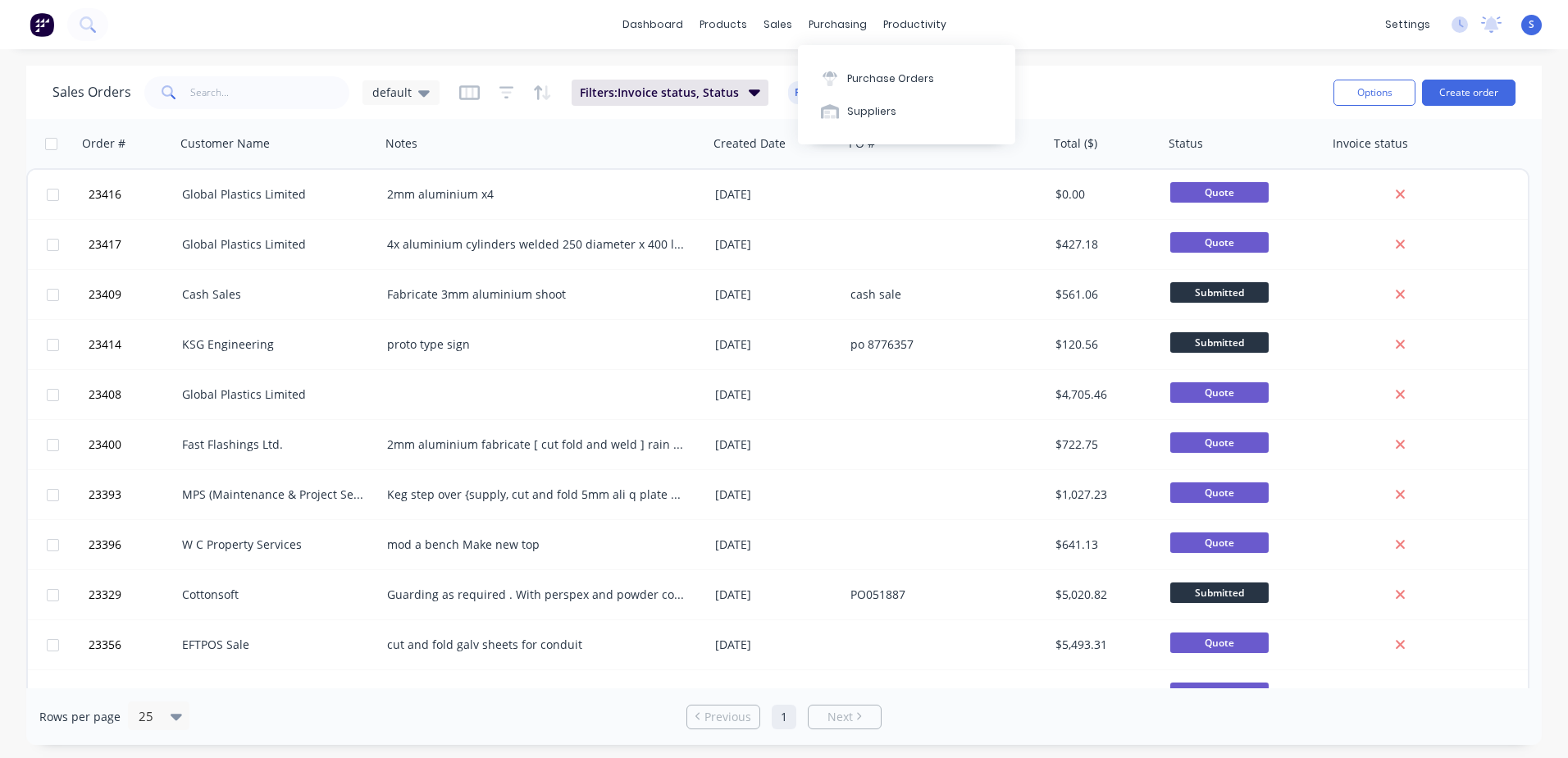
click at [850, 72] on div "Purchase Orders" at bounding box center [891, 79] width 87 height 15
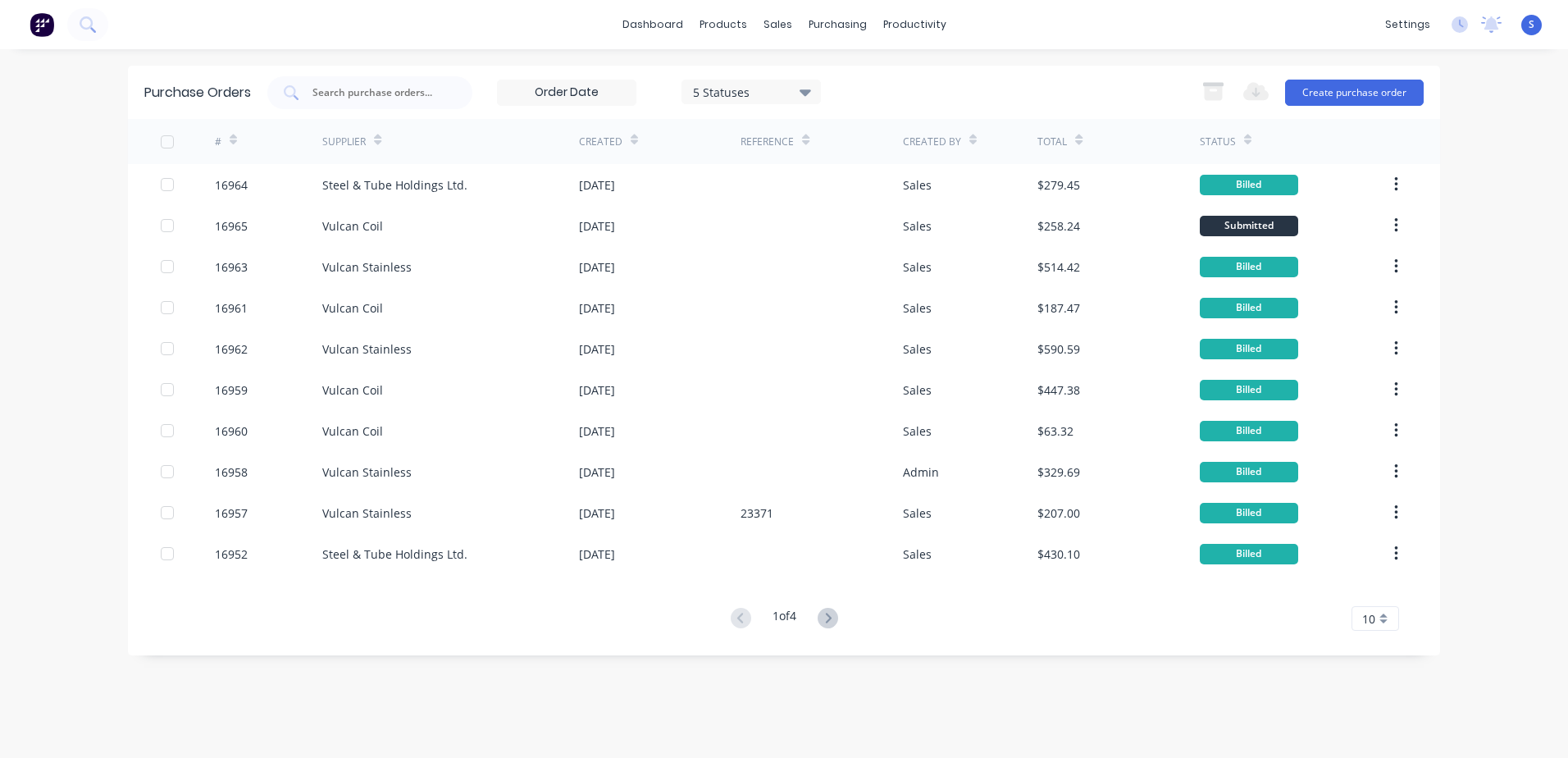
click at [364, 228] on div "Vulcan Coil" at bounding box center [352, 226] width 61 height 17
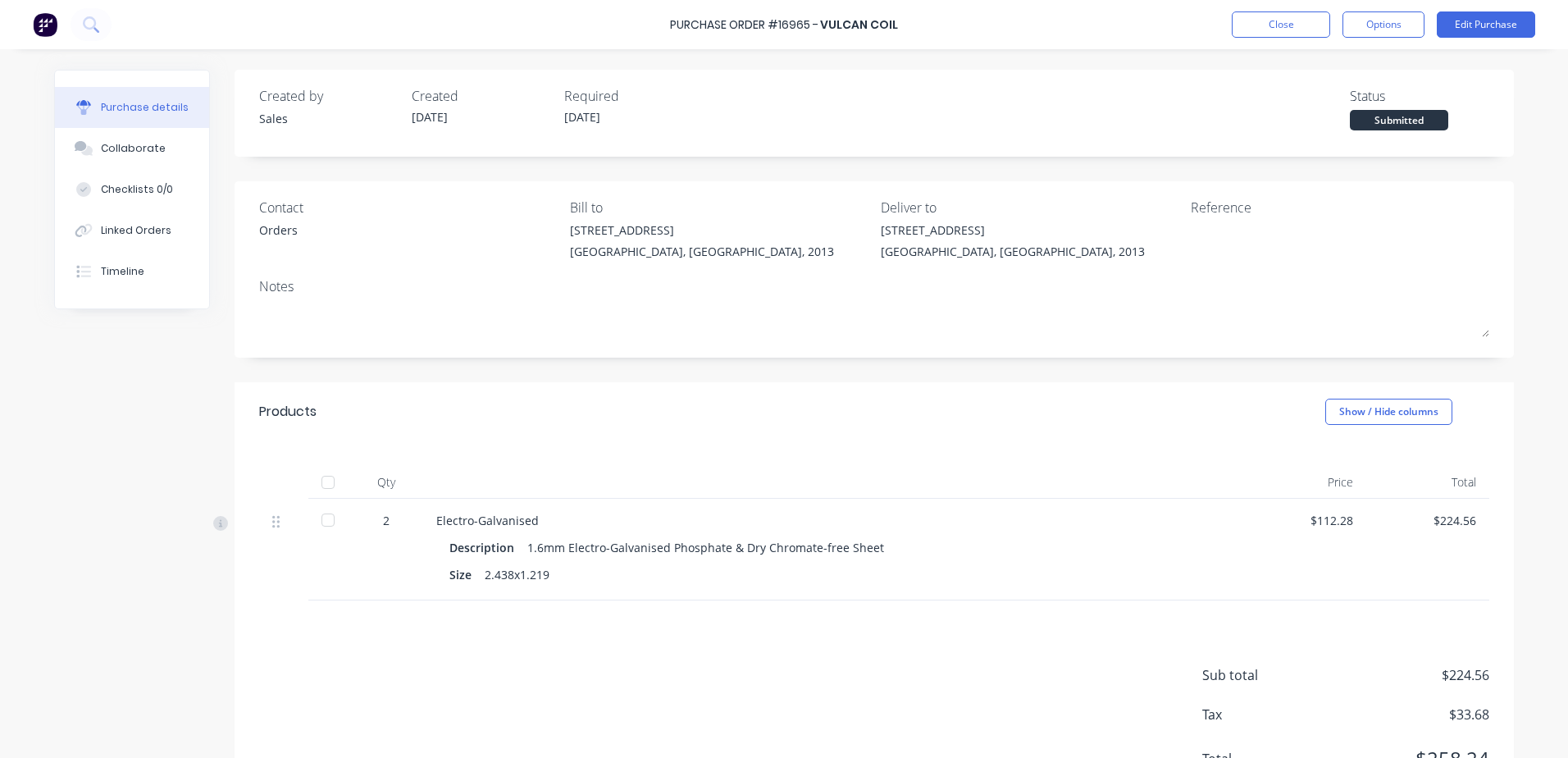
click at [1367, 24] on button "Options" at bounding box center [1383, 25] width 82 height 26
click at [1346, 198] on div "Change supplier" at bounding box center [1346, 198] width 126 height 24
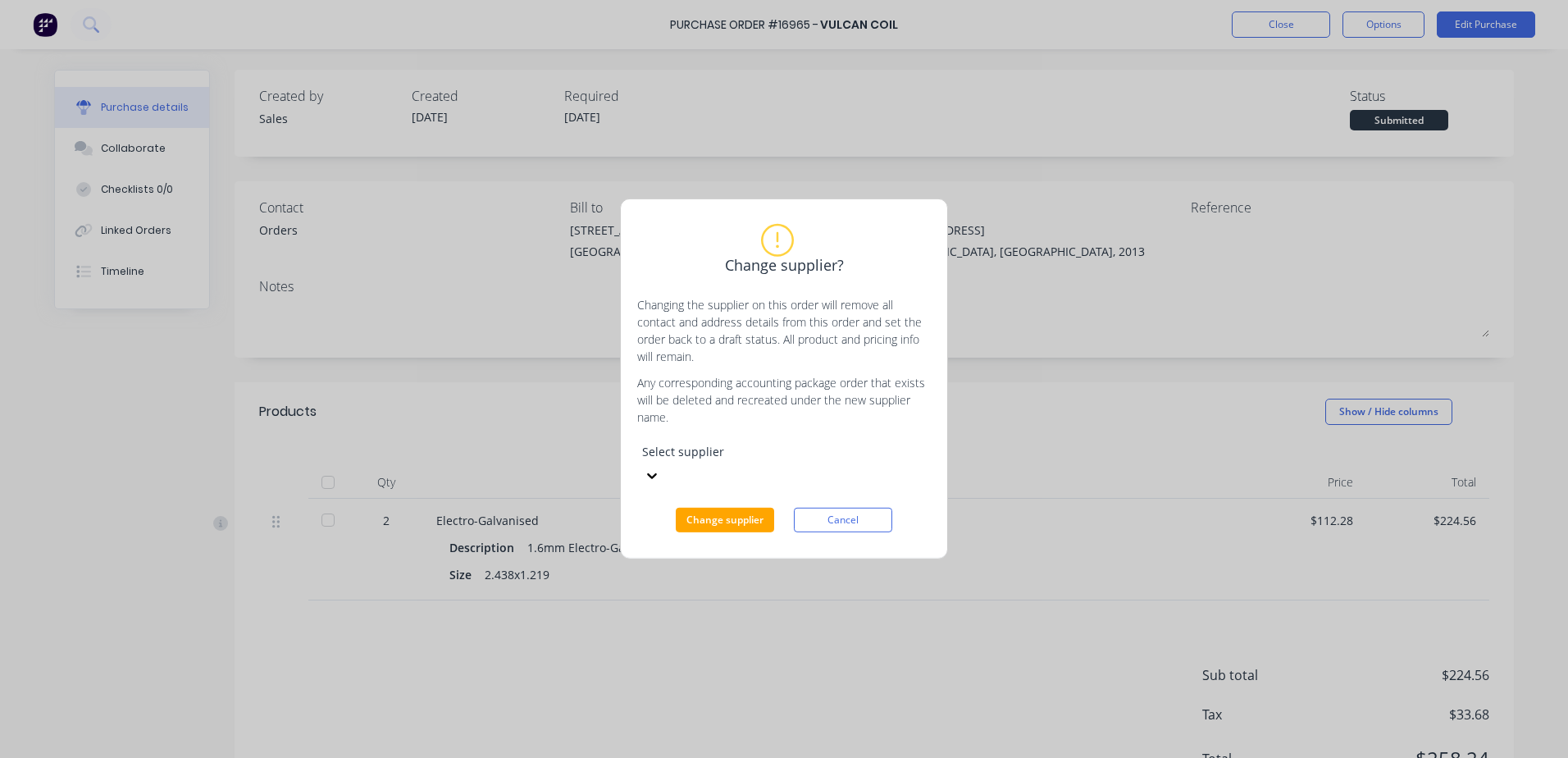
click at [723, 507] on button "Change supplier" at bounding box center [725, 519] width 98 height 25
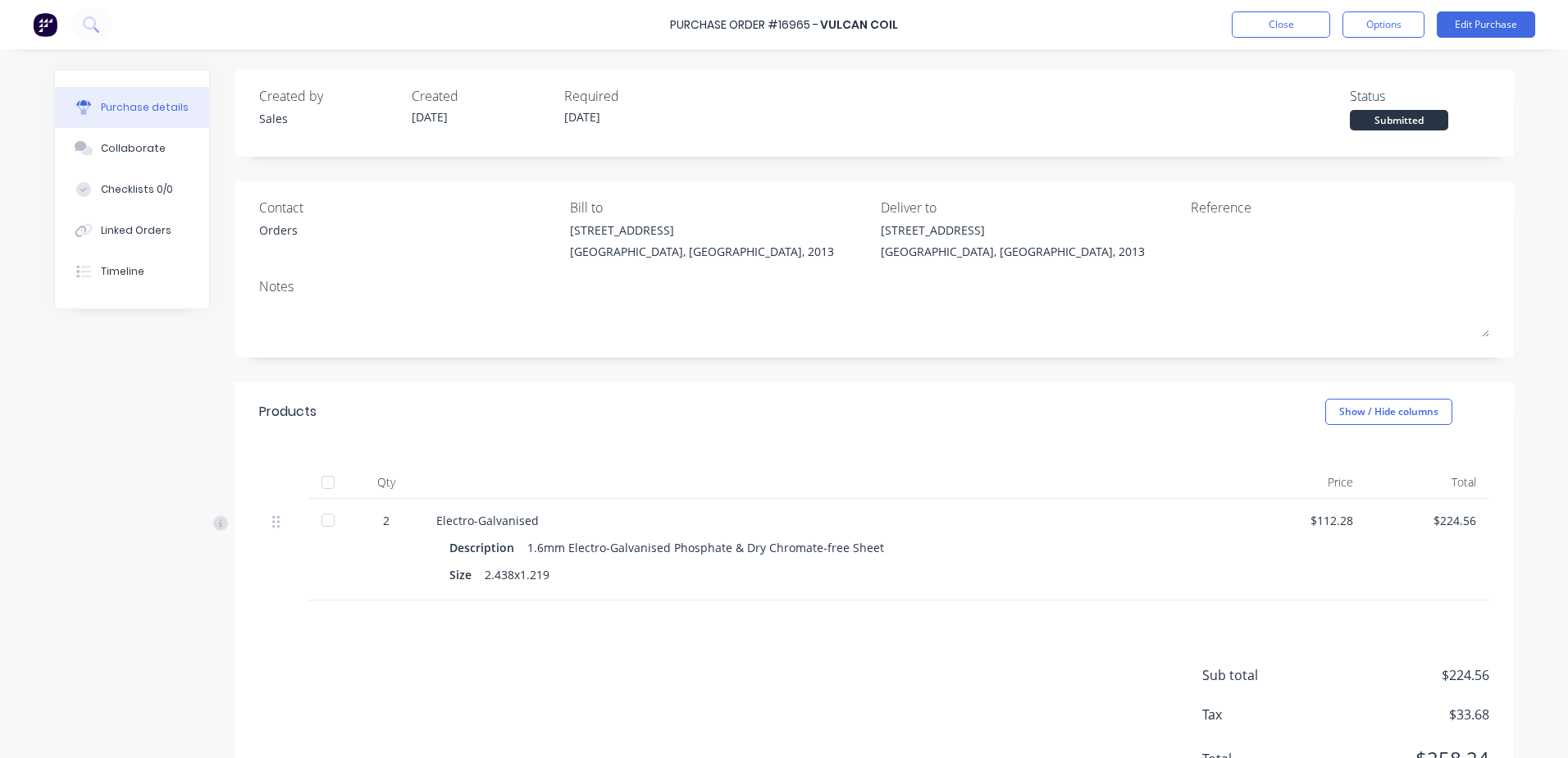
click at [1455, 24] on button "Edit Purchase" at bounding box center [1485, 25] width 98 height 26
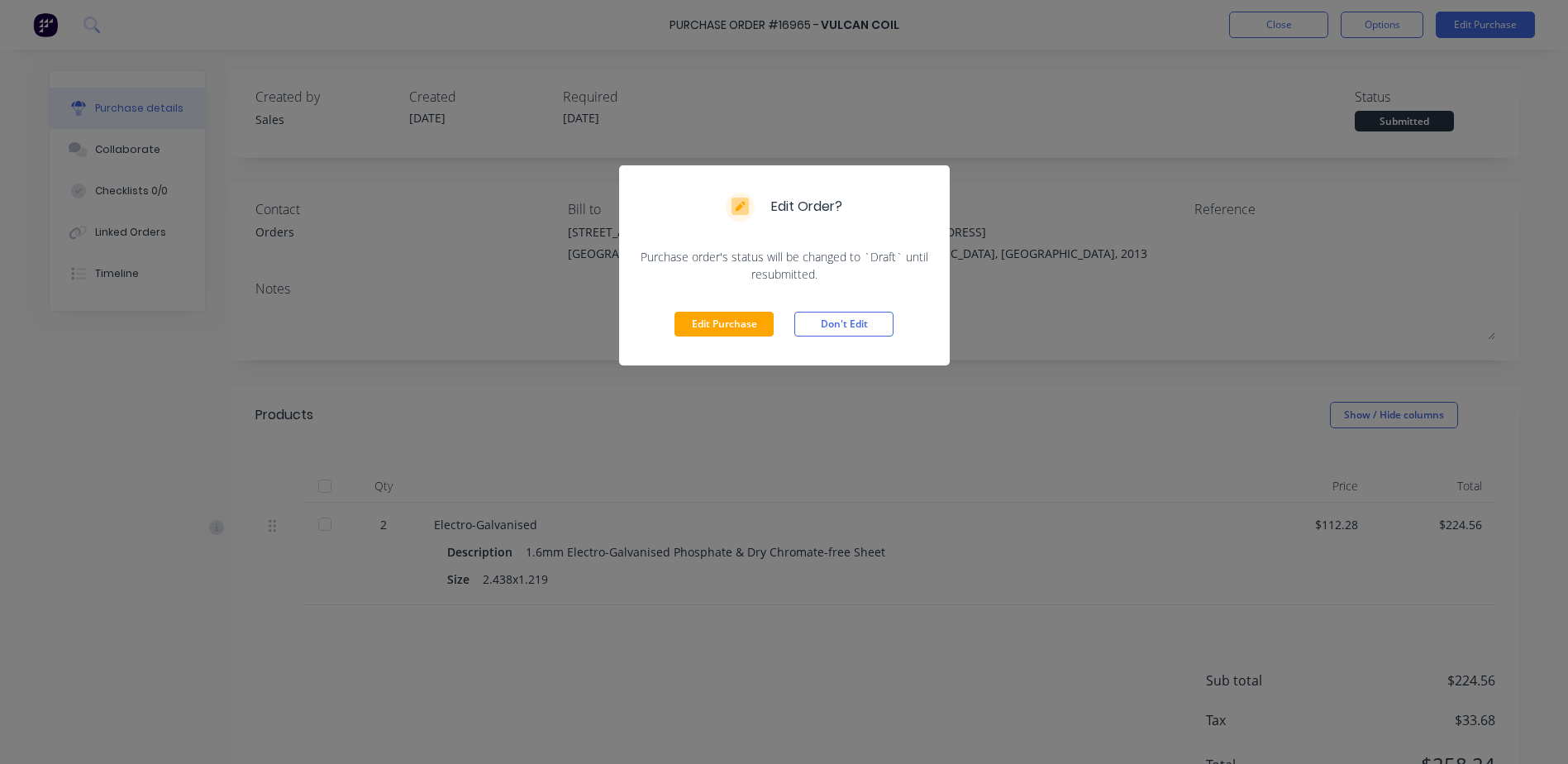
click at [727, 320] on button "Edit Purchase" at bounding box center [724, 324] width 99 height 25
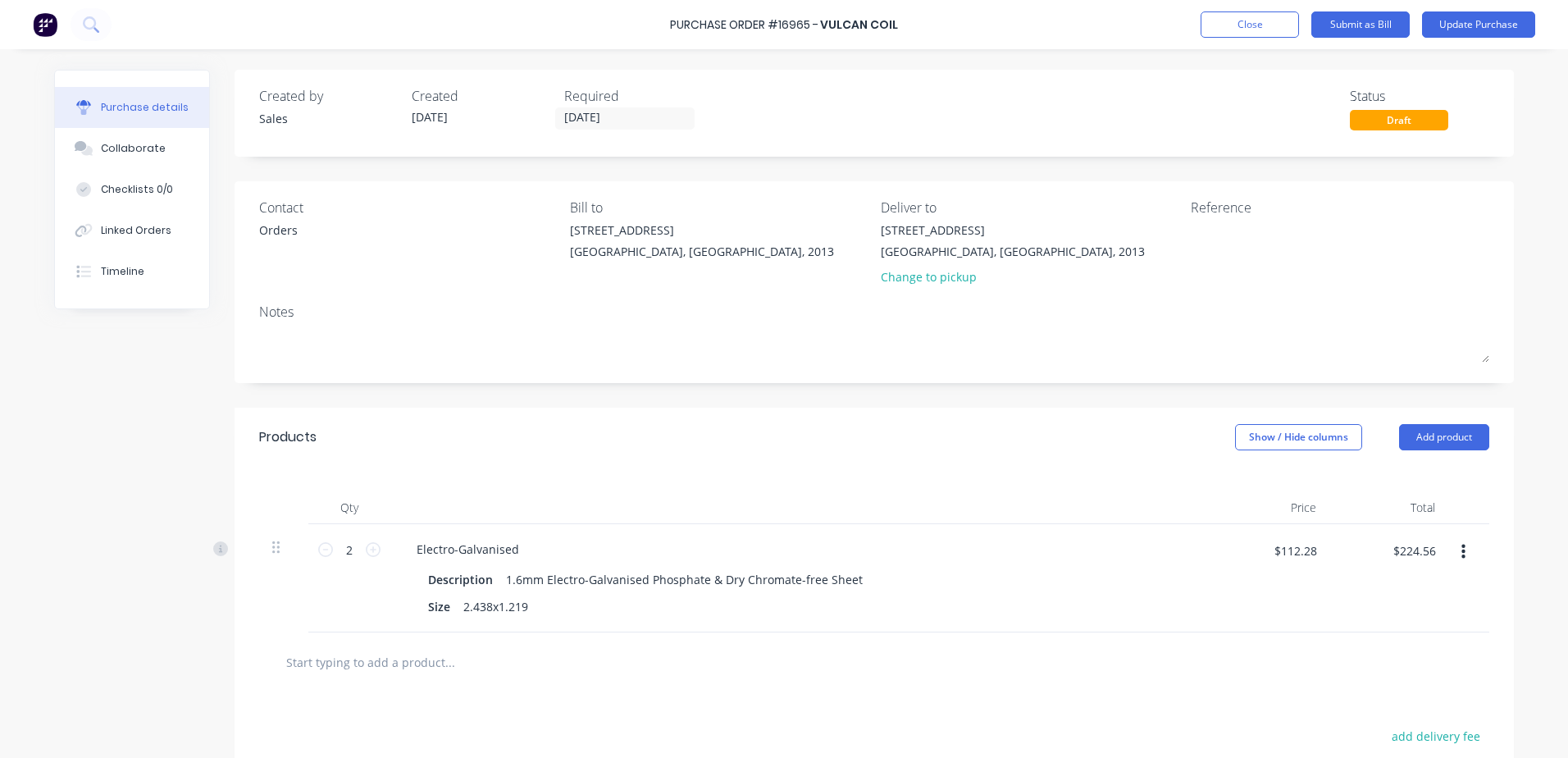
click at [1481, 26] on button "Update Purchase" at bounding box center [1478, 25] width 113 height 26
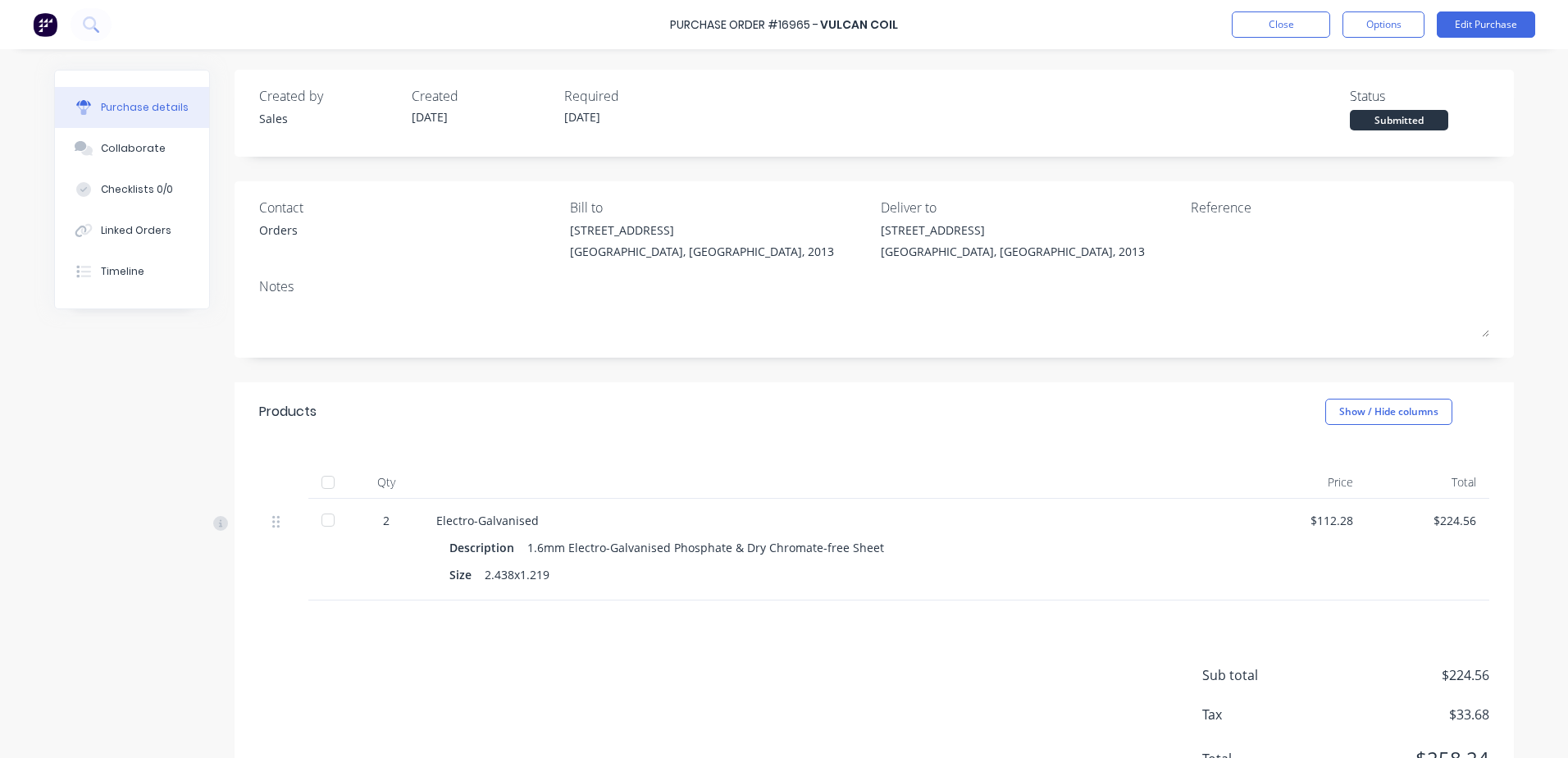
click at [1376, 24] on button "Options" at bounding box center [1383, 25] width 82 height 26
click at [1334, 200] on div "Change supplier" at bounding box center [1346, 198] width 126 height 24
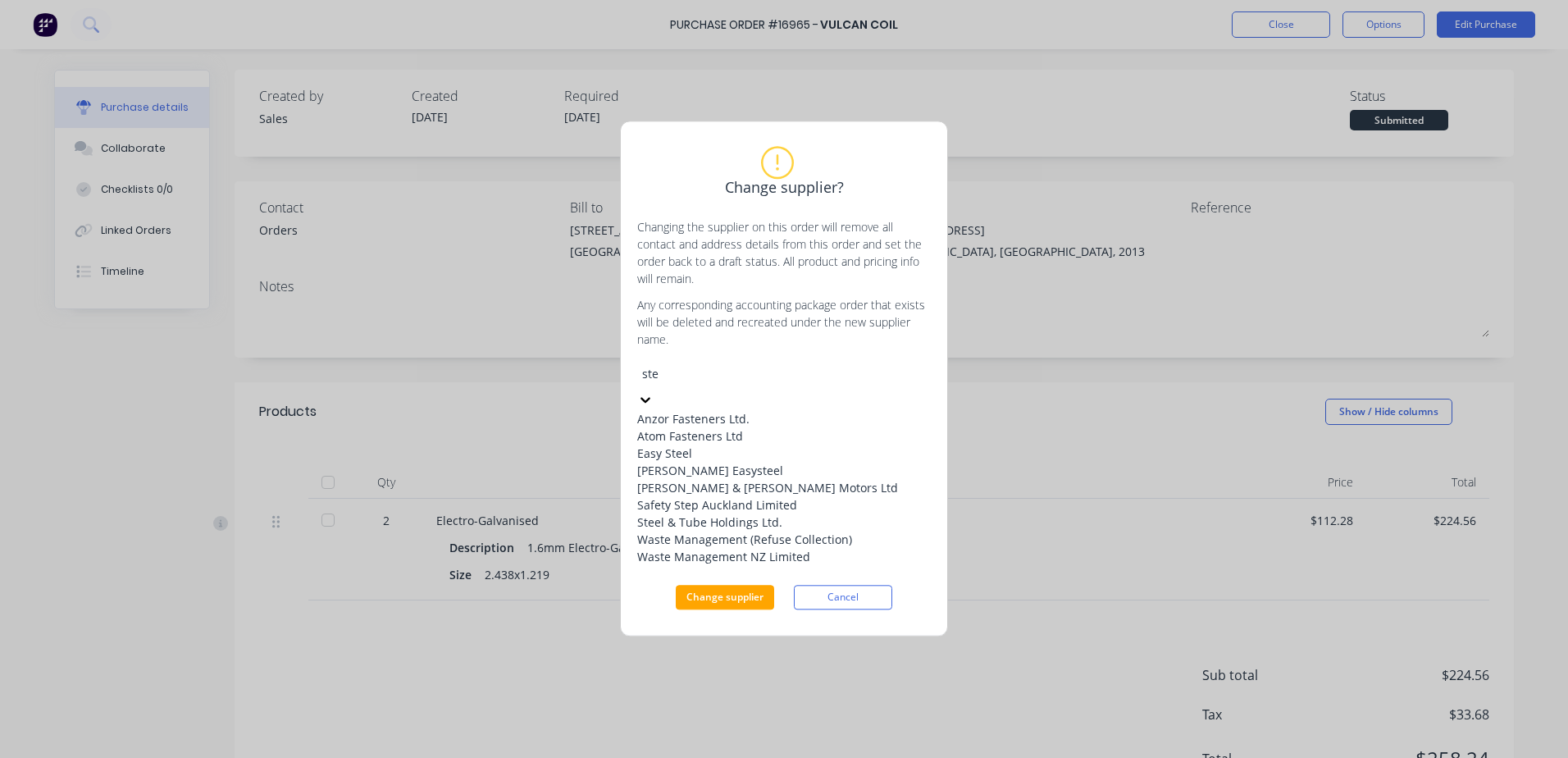
type input "stee"
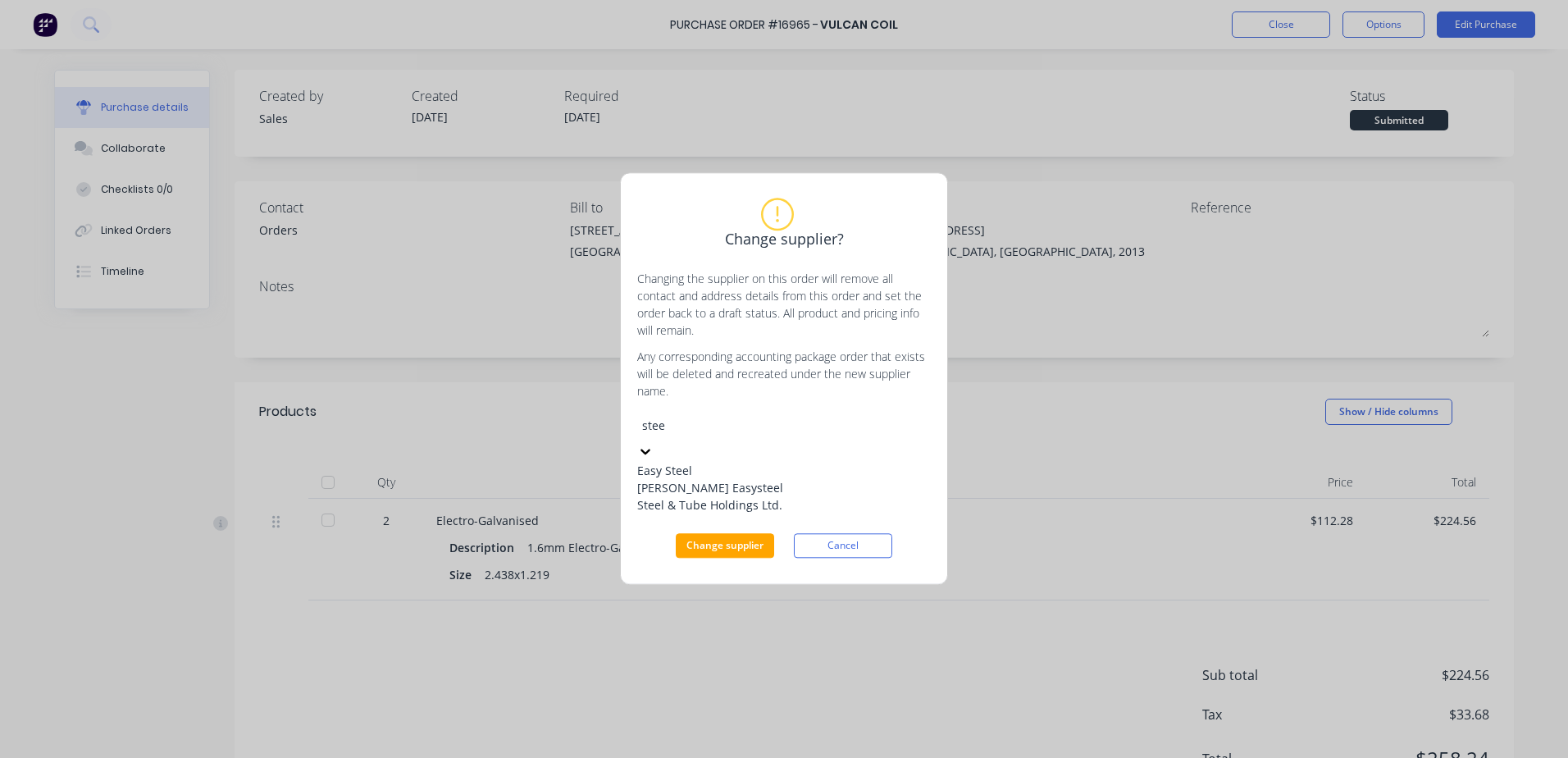
click at [764, 515] on div "Steel & Tube Holdings Ltd." at bounding box center [760, 506] width 246 height 17
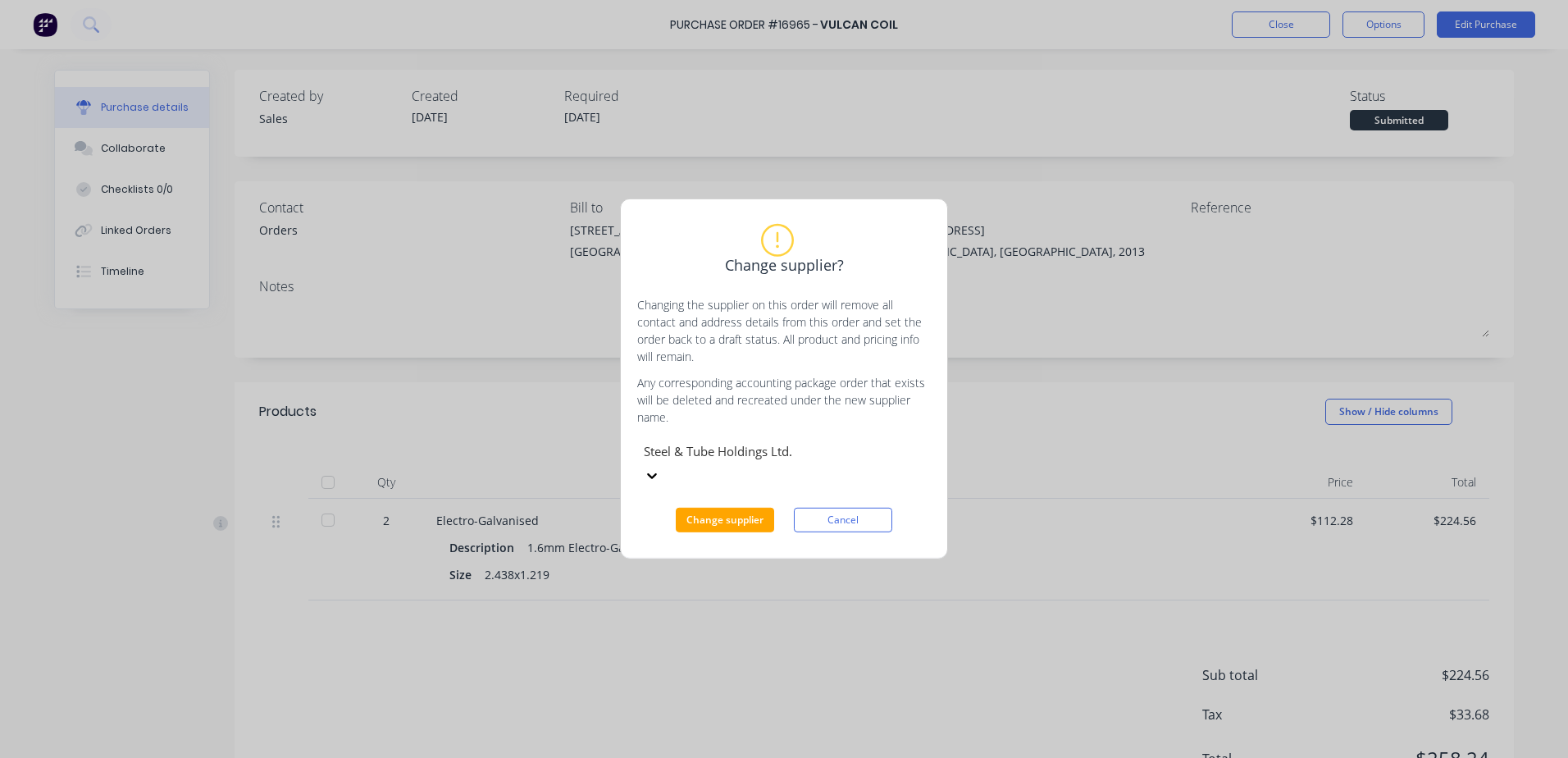
click at [730, 511] on button "Change supplier" at bounding box center [725, 519] width 98 height 25
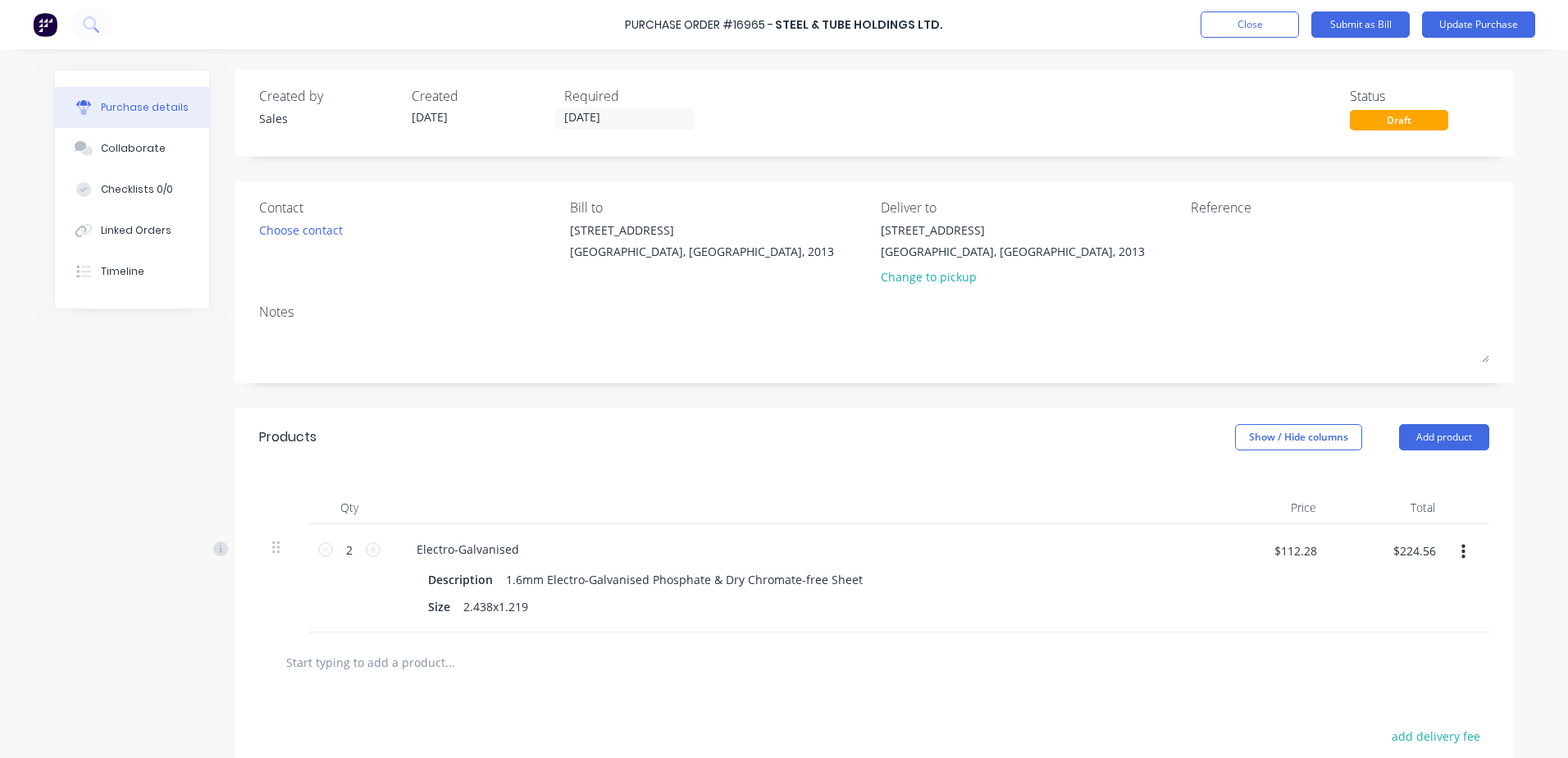
click at [1453, 27] on button "Update Purchase" at bounding box center [1478, 25] width 113 height 26
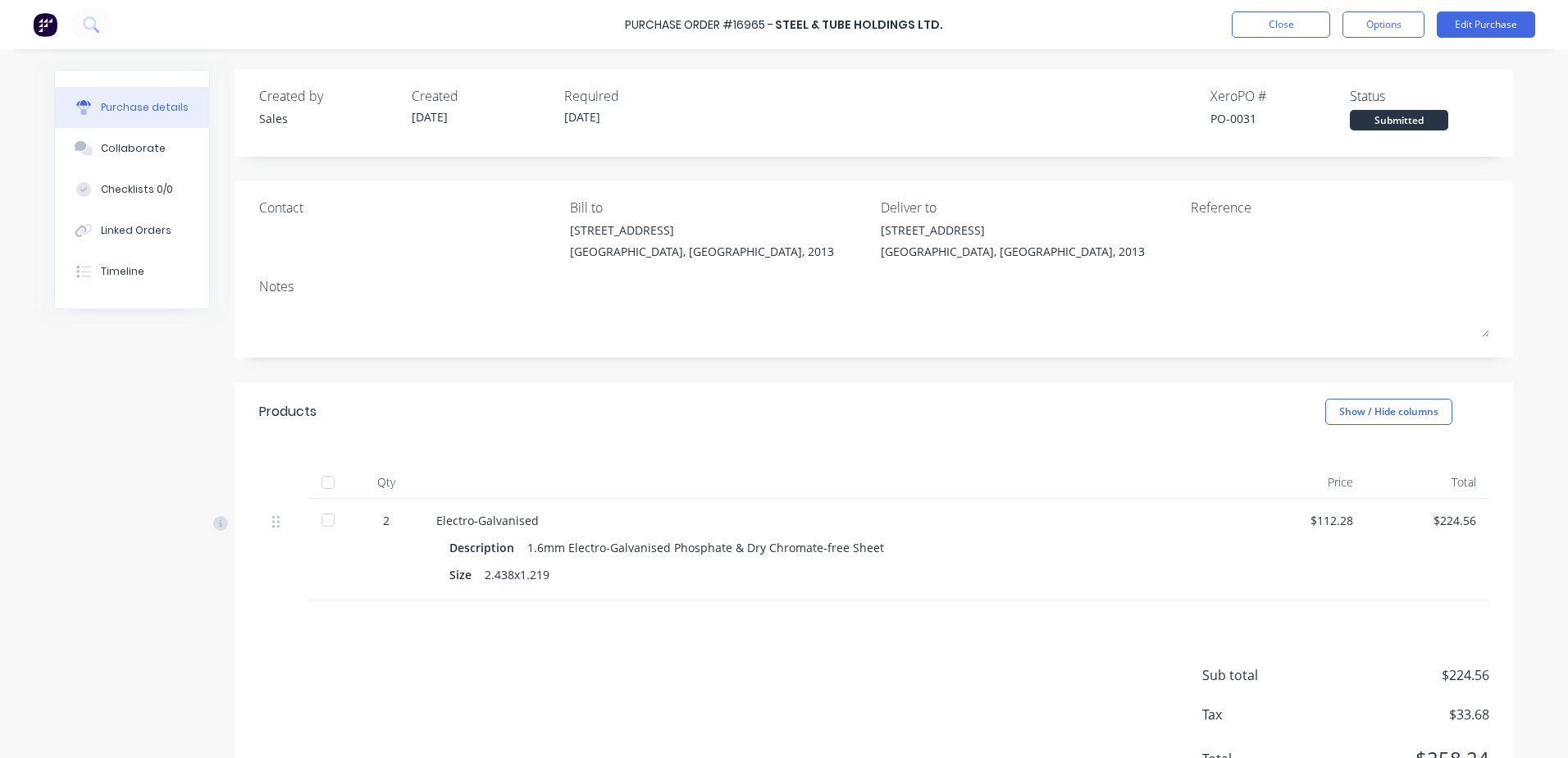
click at [1384, 31] on button "Options" at bounding box center [1383, 25] width 82 height 26
click at [1323, 64] on div "Print / Email" at bounding box center [1346, 67] width 126 height 24
click at [1320, 98] on div "With pricing" at bounding box center [1346, 100] width 126 height 24
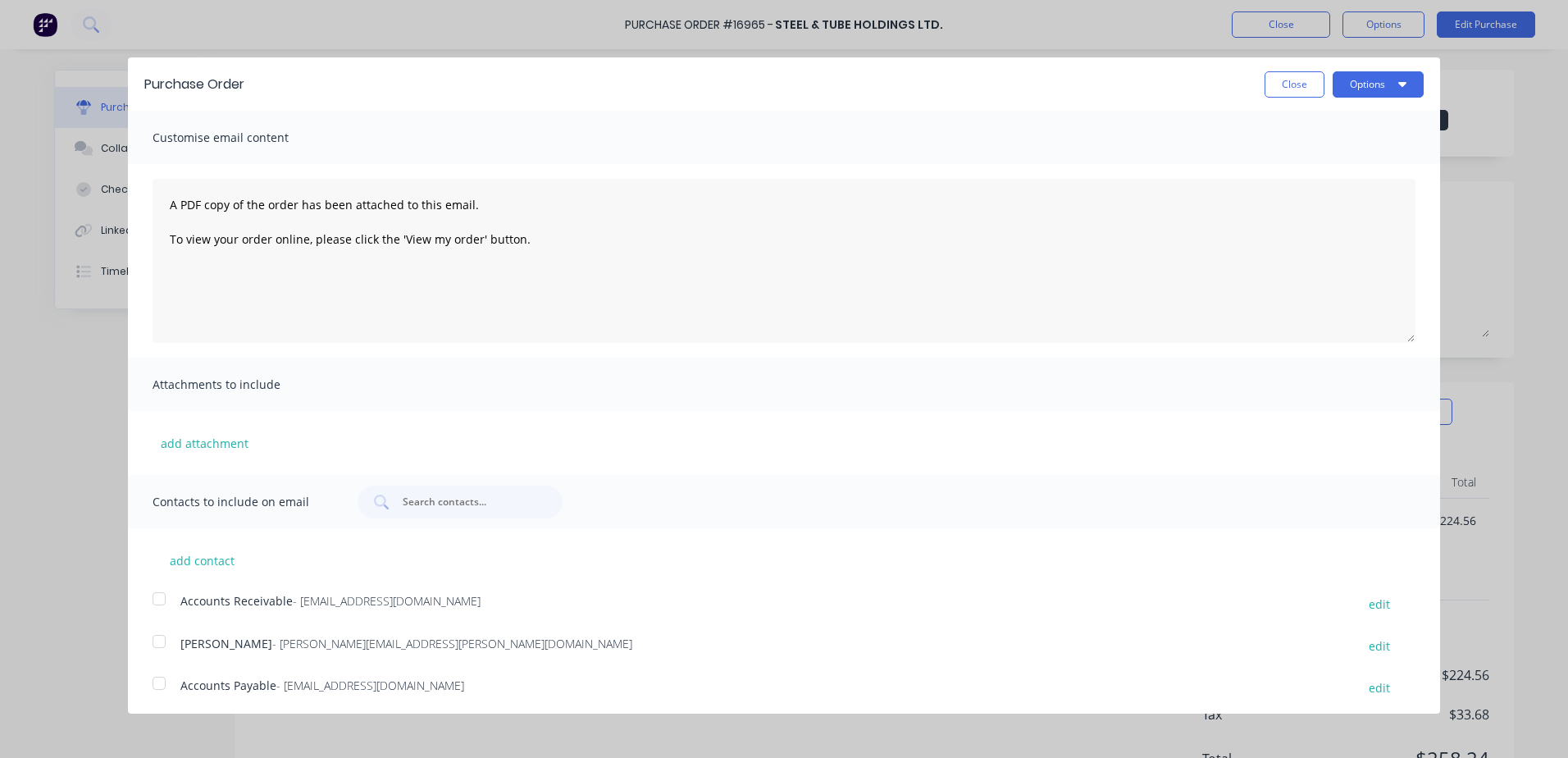
click at [1396, 87] on button "Options" at bounding box center [1378, 84] width 91 height 26
click at [1308, 129] on div "Print" at bounding box center [1346, 126] width 126 height 24
click at [1283, 77] on button "Close" at bounding box center [1295, 84] width 60 height 26
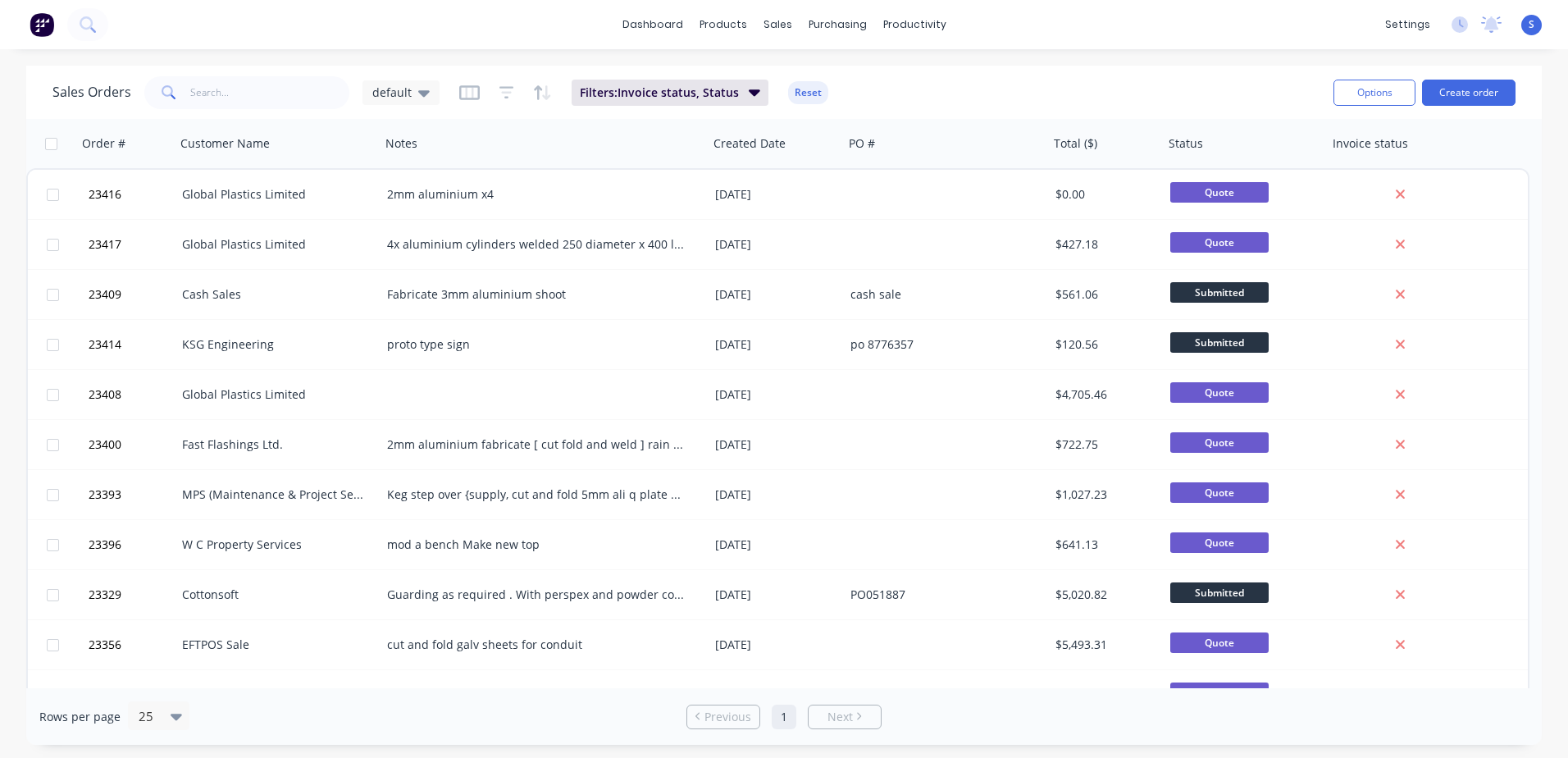
click at [277, 192] on div "Global Plastics Limited" at bounding box center [273, 194] width 182 height 16
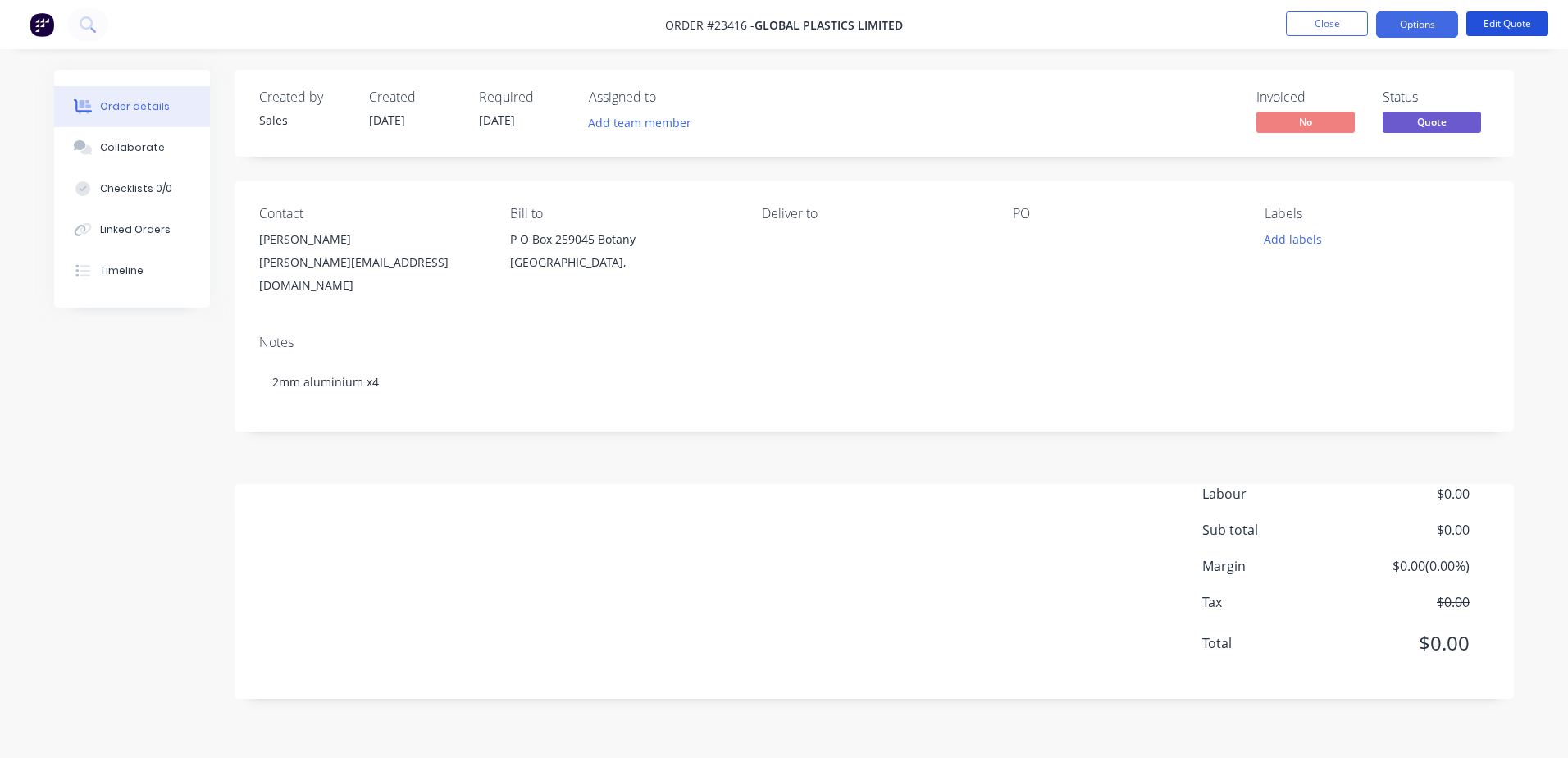
click at [1517, 21] on button "Edit Quote" at bounding box center [1507, 24] width 82 height 25
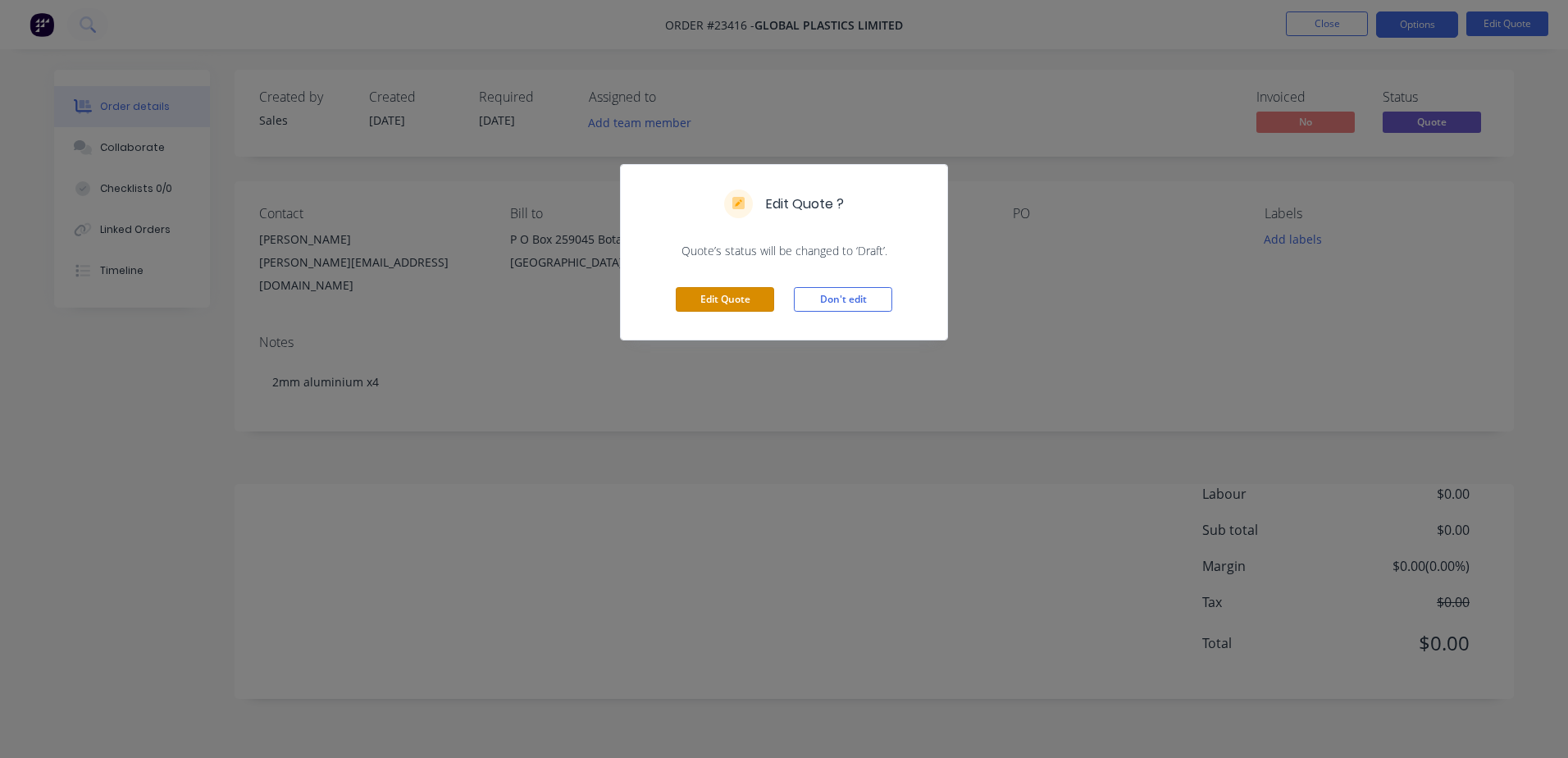
click at [721, 305] on button "Edit Quote" at bounding box center [725, 299] width 98 height 25
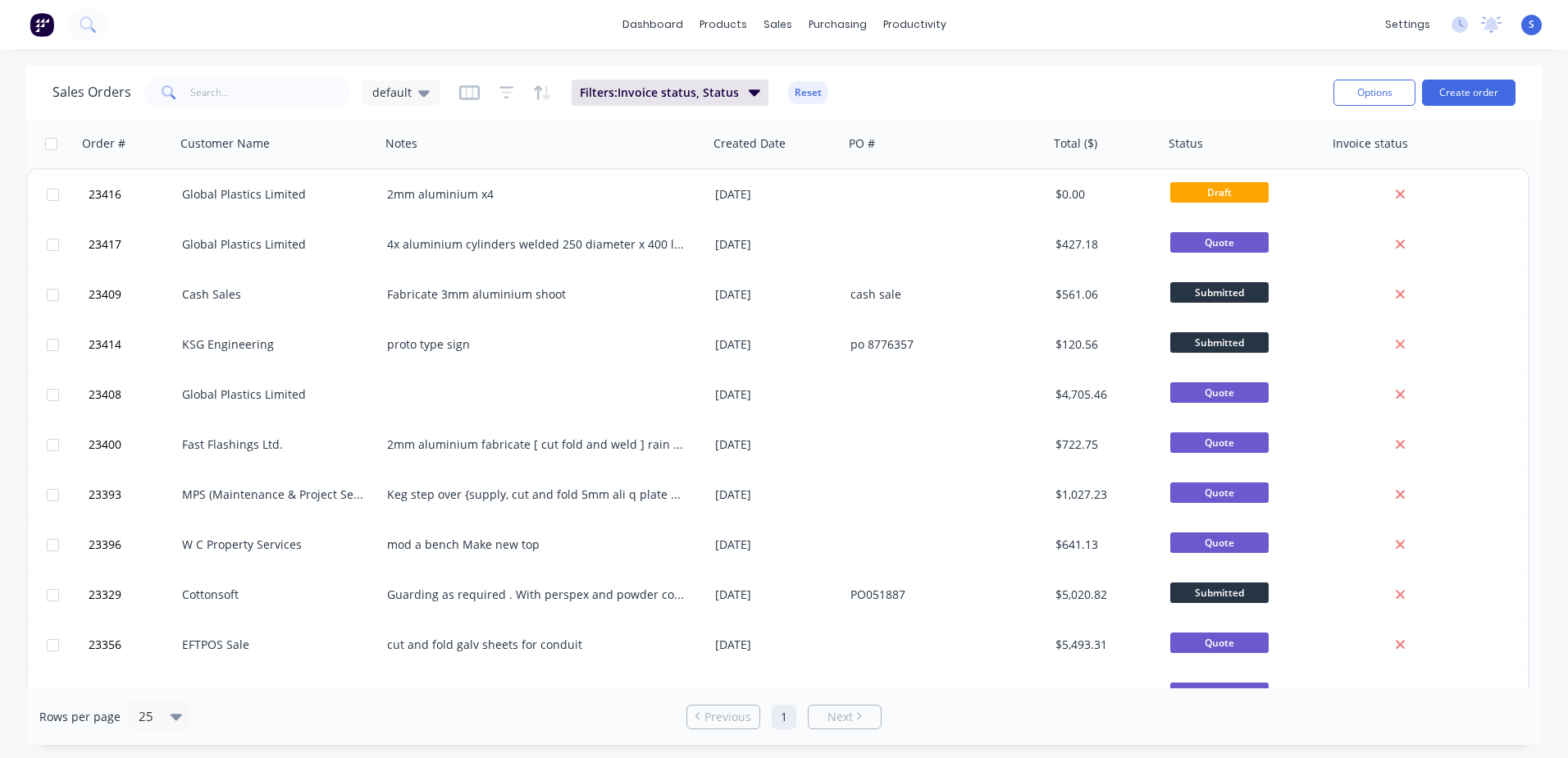
click at [1212, 192] on span "Draft" at bounding box center [1220, 192] width 98 height 21
click at [1223, 194] on button "Archive" at bounding box center [1259, 192] width 164 height 33
